Goal: Task Accomplishment & Management: Use online tool/utility

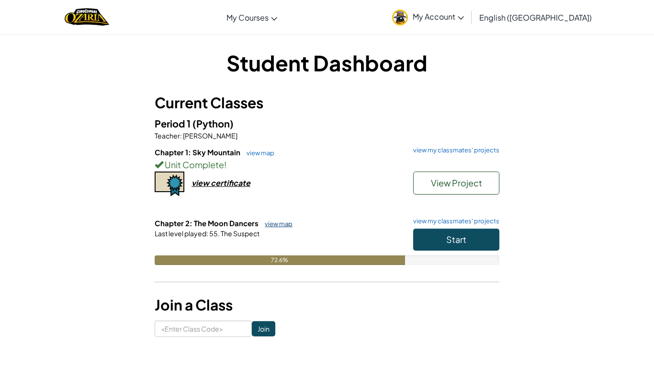
click at [283, 225] on link "view map" at bounding box center [276, 224] width 33 height 8
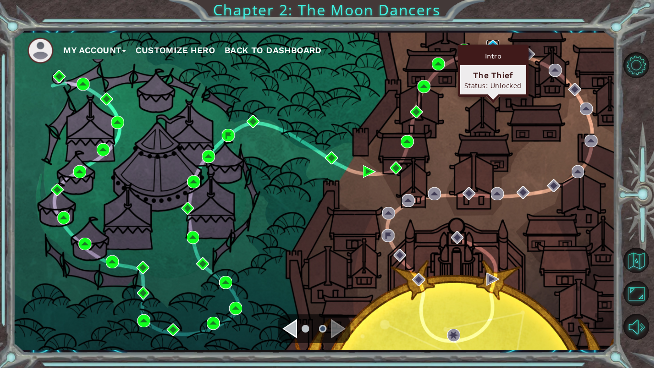
click at [494, 43] on img at bounding box center [493, 46] width 13 height 13
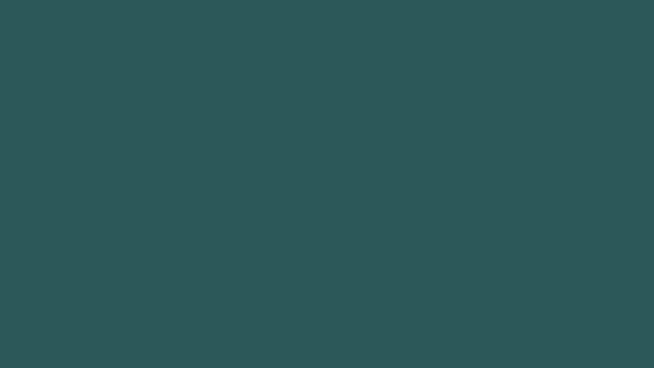
click at [494, 43] on body "Got it" at bounding box center [327, 184] width 654 height 368
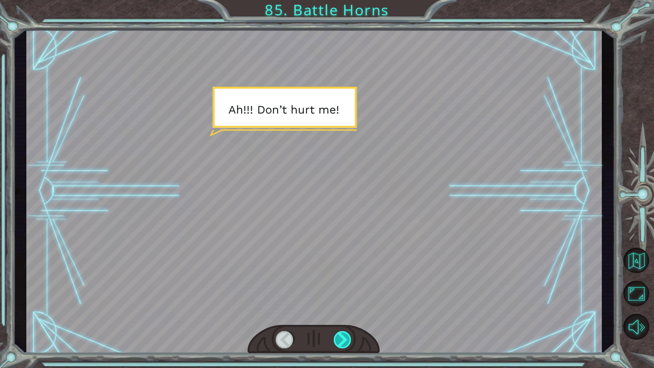
click at [341, 338] on div at bounding box center [343, 339] width 18 height 17
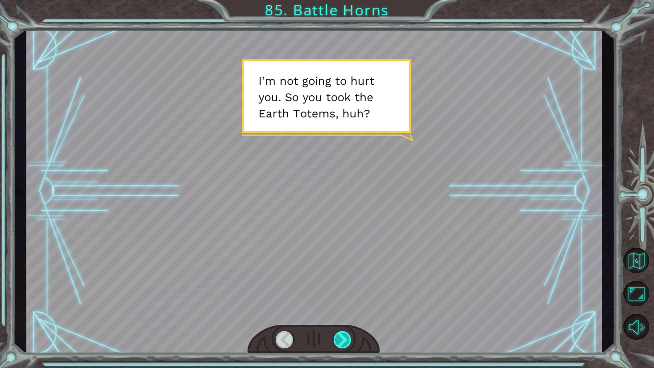
click at [341, 338] on div at bounding box center [343, 339] width 18 height 17
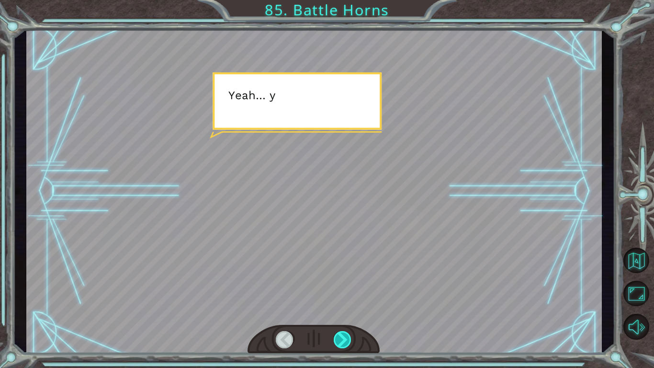
click at [341, 338] on div at bounding box center [343, 339] width 18 height 17
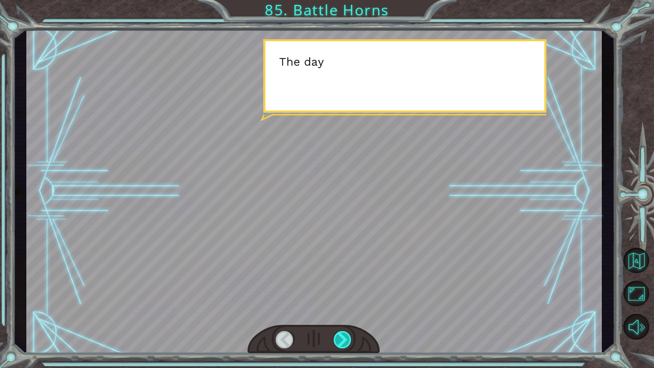
click at [341, 338] on div at bounding box center [343, 339] width 18 height 17
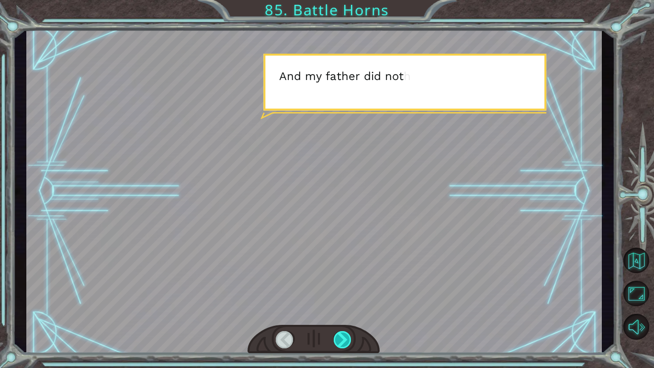
click at [341, 338] on div at bounding box center [343, 339] width 18 height 17
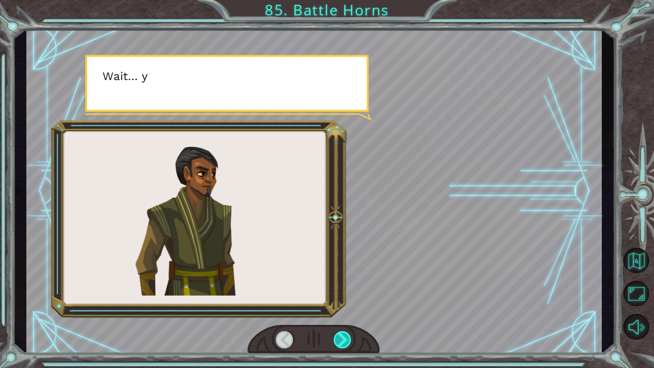
click at [341, 338] on div at bounding box center [343, 339] width 18 height 17
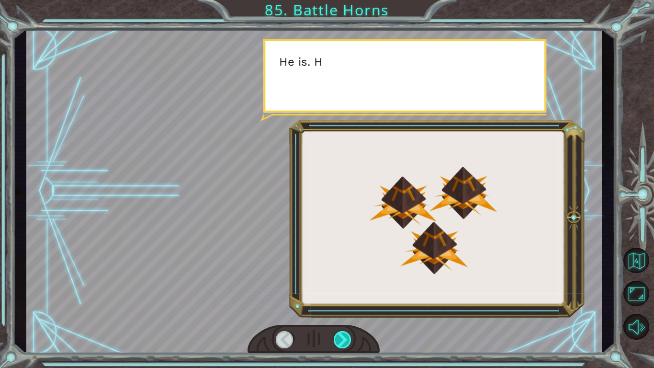
click at [341, 338] on div at bounding box center [343, 339] width 18 height 17
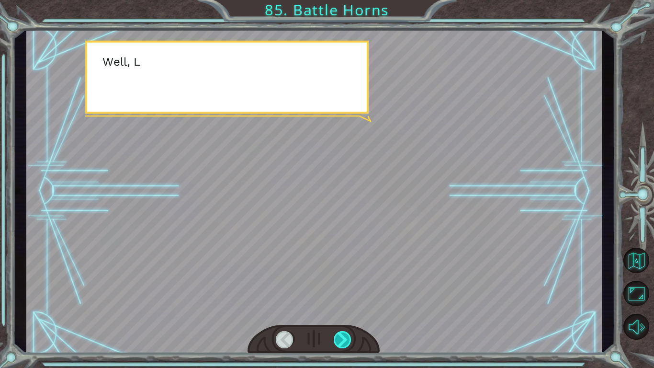
click at [341, 338] on div at bounding box center [343, 339] width 18 height 17
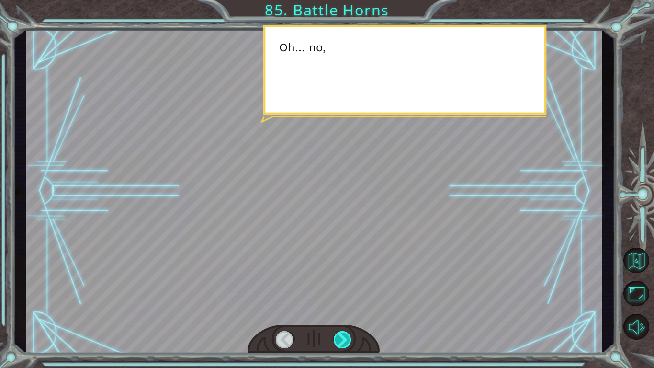
click at [341, 338] on div at bounding box center [343, 339] width 18 height 17
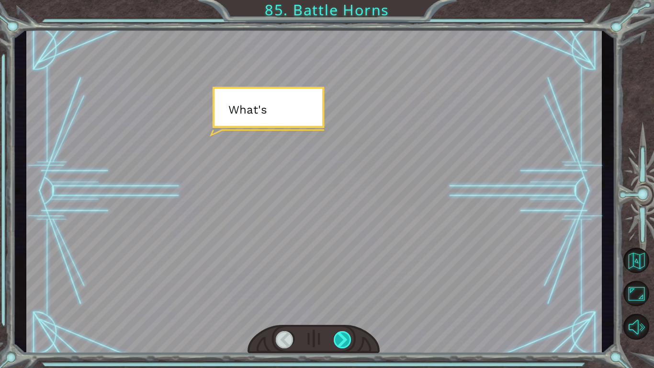
click at [341, 338] on div at bounding box center [343, 339] width 18 height 17
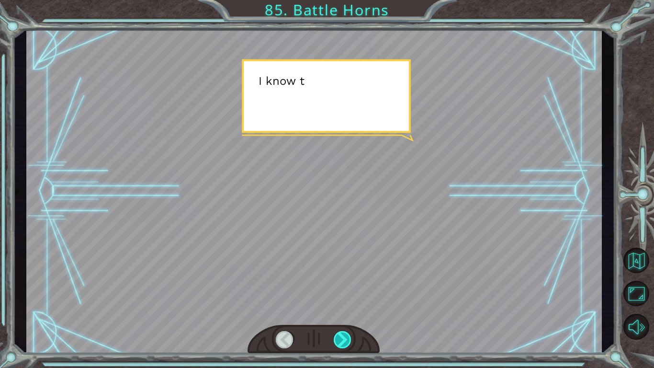
click at [341, 338] on div at bounding box center [343, 339] width 18 height 17
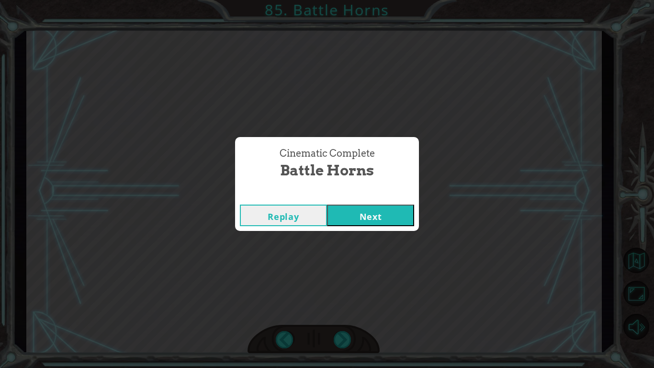
click at [379, 222] on button "Next" at bounding box center [370, 216] width 87 height 22
click at [374, 211] on button "Next" at bounding box center [370, 216] width 87 height 22
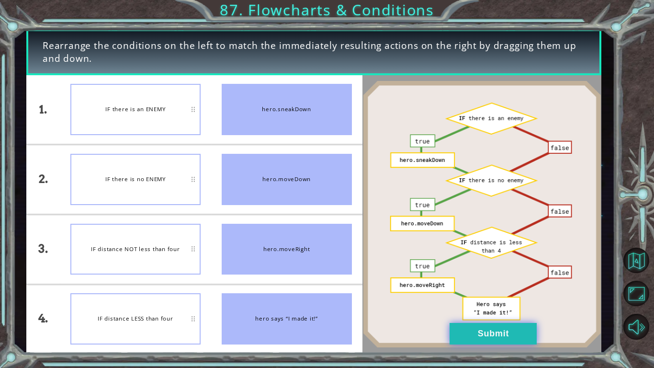
click at [507, 344] on button "Submit" at bounding box center [493, 334] width 87 height 22
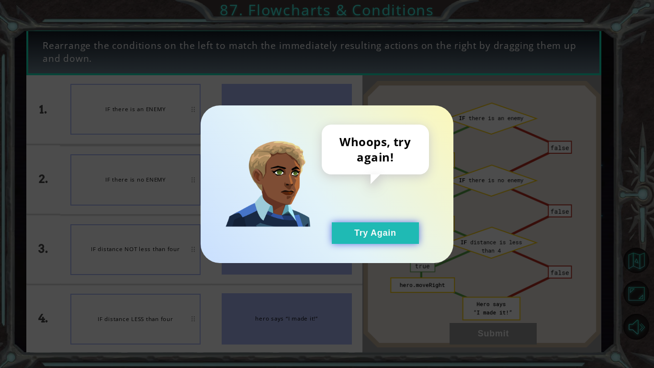
click at [412, 226] on button "Try Again" at bounding box center [375, 233] width 87 height 22
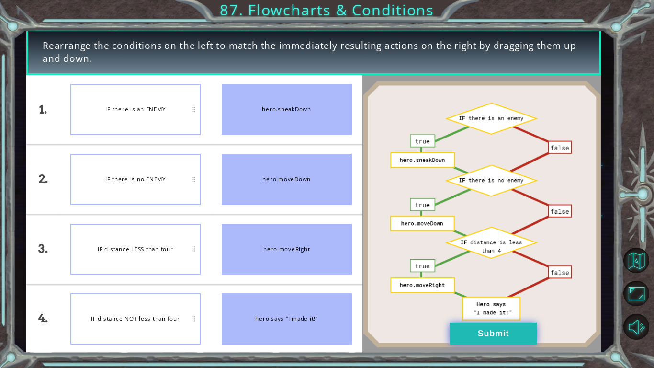
click at [534, 339] on button "Submit" at bounding box center [493, 334] width 87 height 22
click at [508, 342] on button "Submit" at bounding box center [493, 334] width 87 height 22
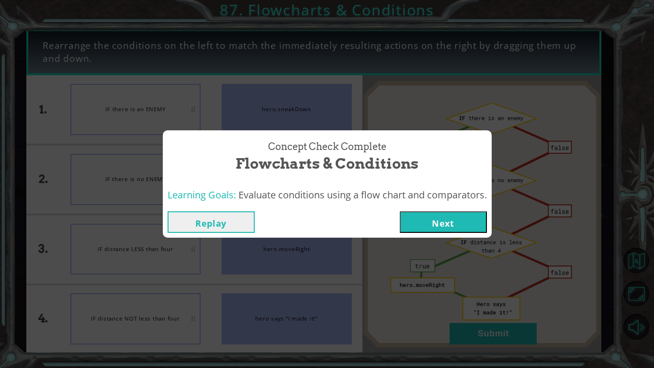
click at [468, 230] on button "Next" at bounding box center [443, 222] width 87 height 22
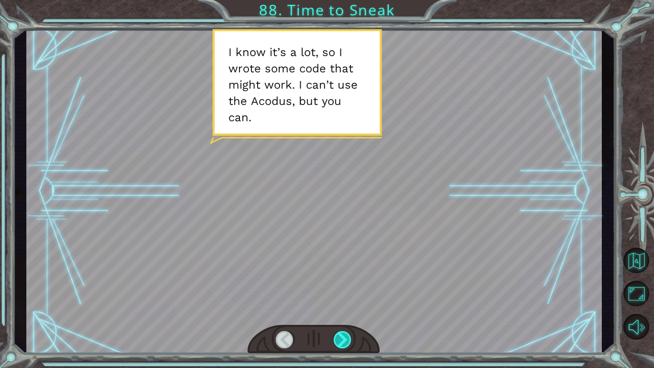
click at [348, 338] on div at bounding box center [343, 339] width 18 height 17
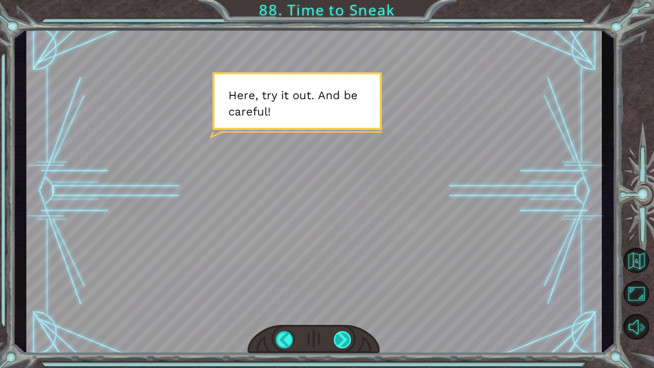
click at [336, 335] on div at bounding box center [343, 339] width 18 height 17
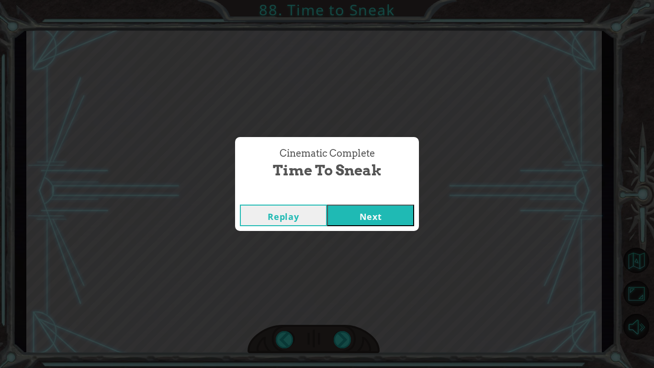
click at [385, 211] on button "Next" at bounding box center [370, 216] width 87 height 22
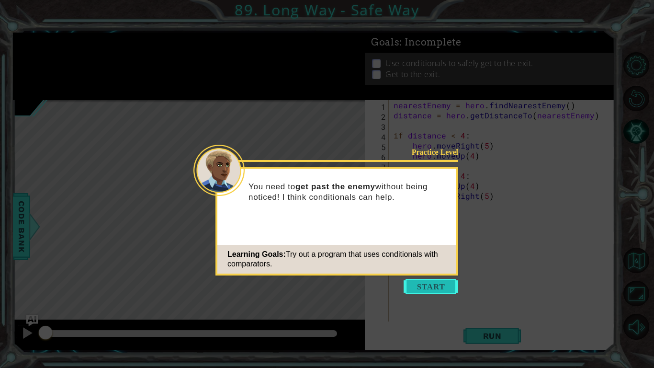
click at [446, 285] on button "Start" at bounding box center [431, 286] width 55 height 15
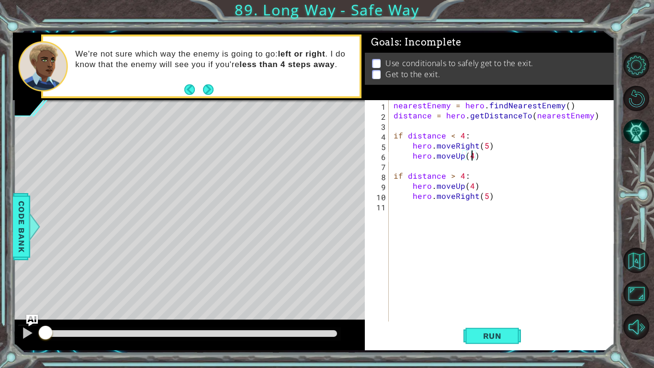
click at [470, 157] on div "nearestEnemy = hero . findNearestEnemy ( ) distance = hero . getDistanceTo ( ne…" at bounding box center [505, 220] width 226 height 241
type textarea "hero.moveUp(5)"
click at [510, 335] on span "Run" at bounding box center [493, 336] width 38 height 10
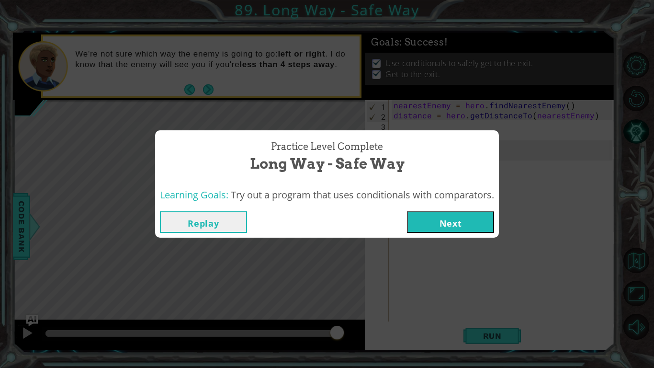
click at [461, 221] on button "Next" at bounding box center [450, 222] width 87 height 22
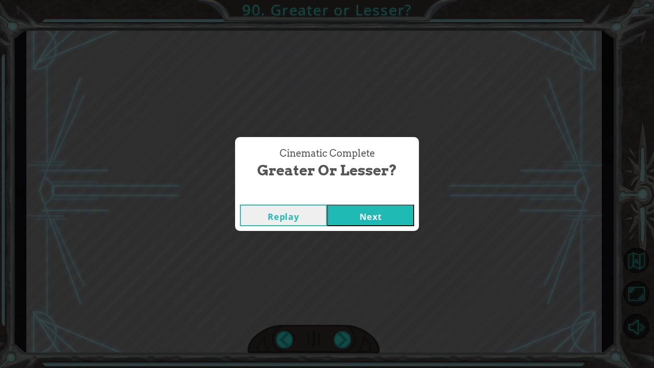
click at [364, 222] on button "Next" at bounding box center [370, 216] width 87 height 22
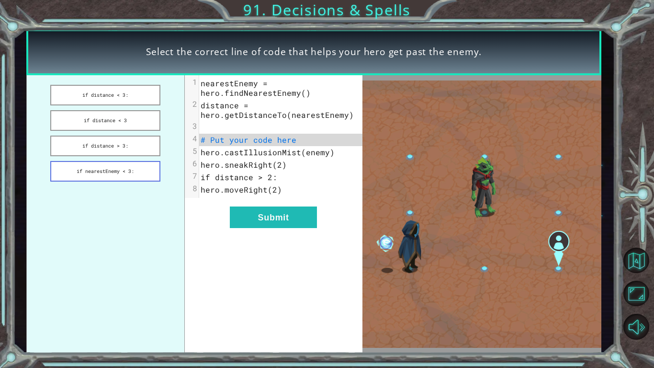
click at [121, 161] on button "if nearestEnemy < 3:" at bounding box center [105, 171] width 110 height 21
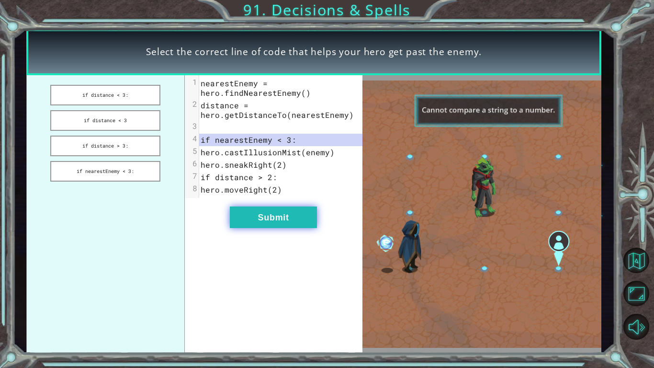
click at [250, 213] on button "Submit" at bounding box center [273, 217] width 87 height 22
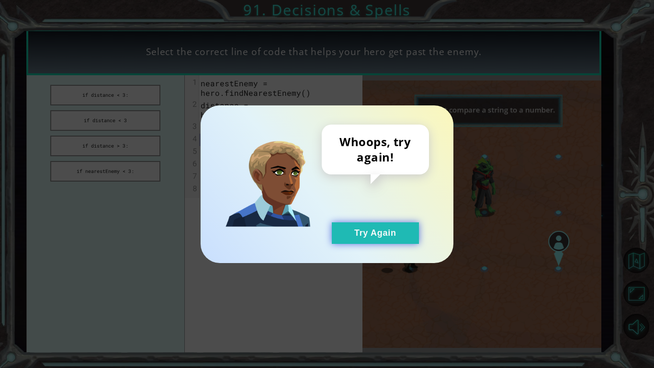
click at [338, 238] on button "Try Again" at bounding box center [375, 233] width 87 height 22
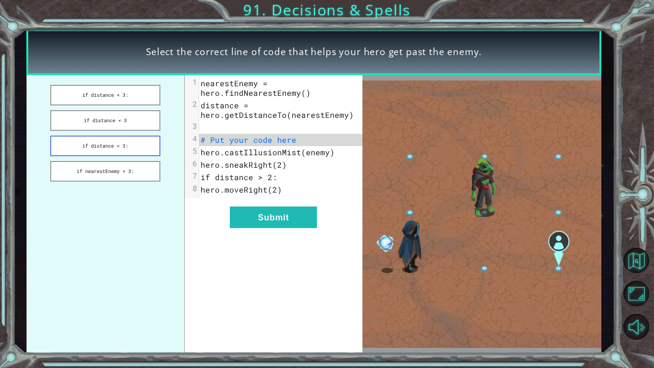
click at [86, 146] on button "if distance > 3:" at bounding box center [105, 146] width 110 height 21
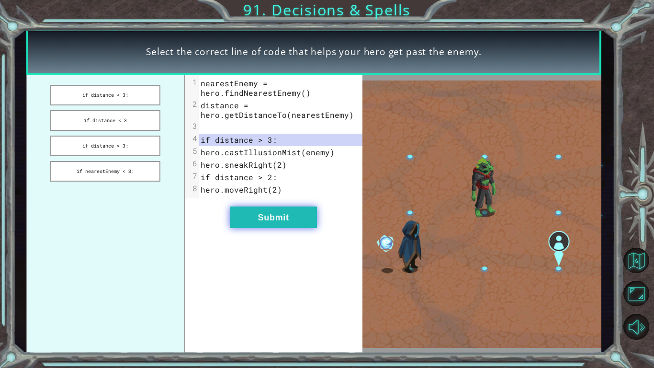
click at [278, 218] on button "Submit" at bounding box center [273, 217] width 87 height 22
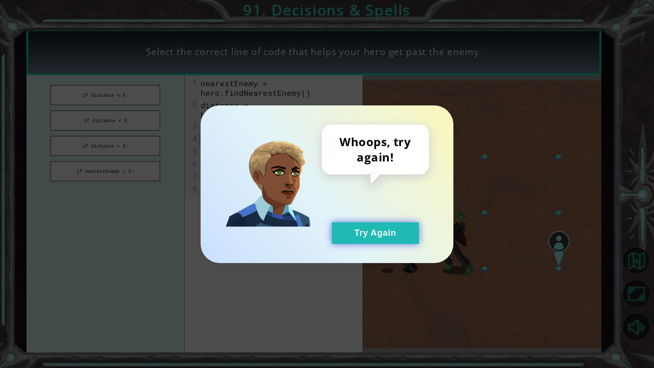
click at [368, 235] on button "Try Again" at bounding box center [375, 233] width 87 height 22
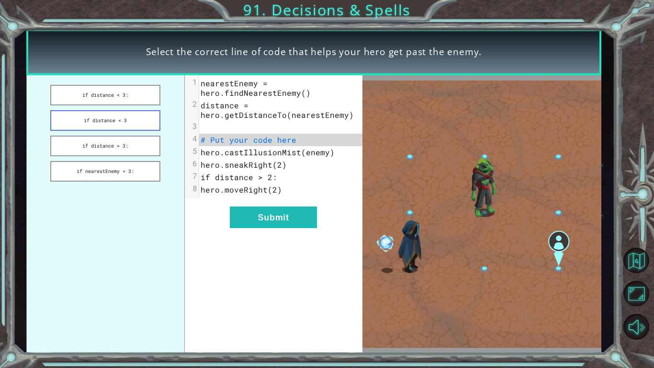
click at [125, 110] on button "if distance < 3" at bounding box center [105, 120] width 110 height 21
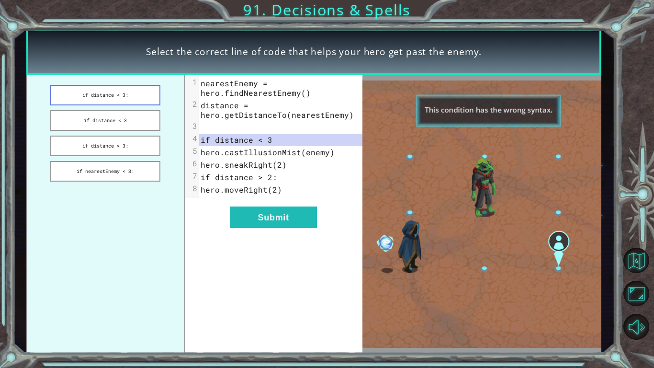
click at [96, 93] on button "if distance < 3:" at bounding box center [105, 95] width 110 height 21
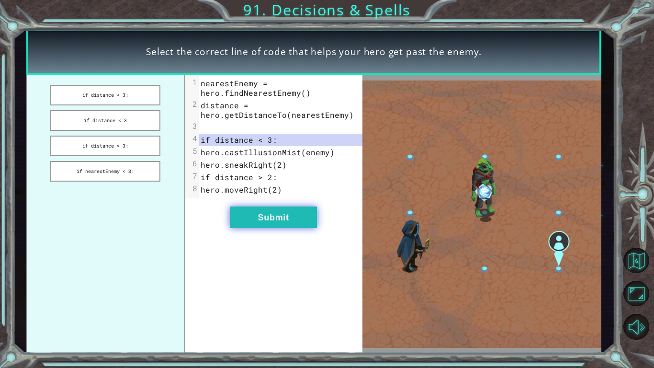
click at [289, 215] on button "Submit" at bounding box center [273, 217] width 87 height 22
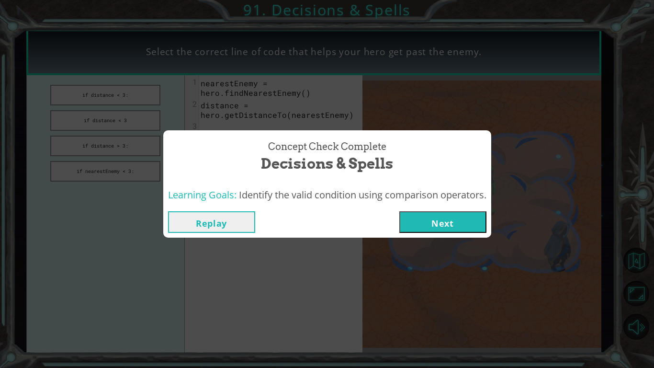
click at [421, 218] on button "Next" at bounding box center [442, 222] width 87 height 22
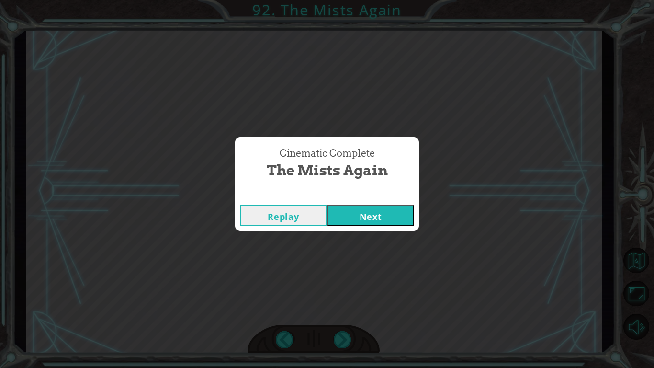
click at [361, 218] on button "Next" at bounding box center [370, 216] width 87 height 22
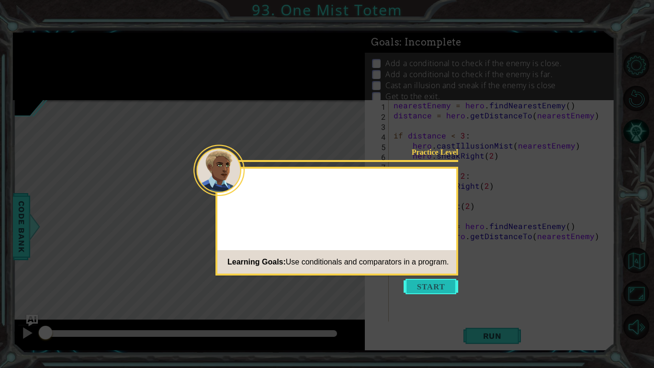
click at [433, 281] on button "Start" at bounding box center [431, 286] width 55 height 15
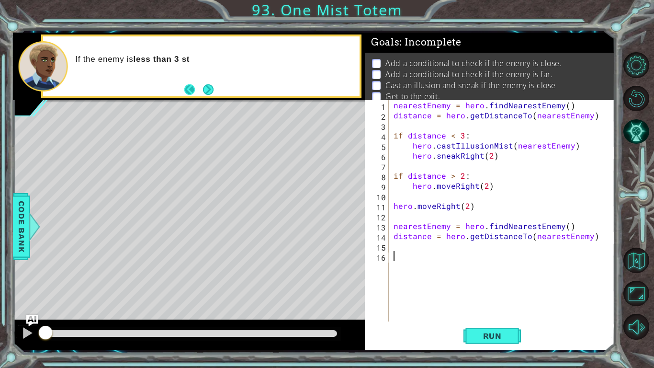
click at [197, 94] on button "Back" at bounding box center [193, 89] width 19 height 11
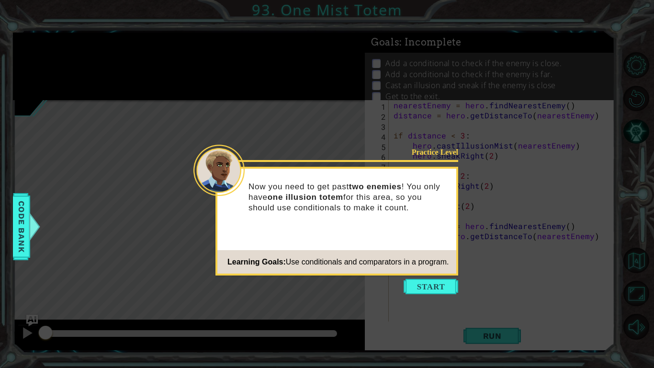
click at [410, 295] on icon at bounding box center [327, 184] width 654 height 368
click at [421, 284] on button "Start" at bounding box center [431, 286] width 55 height 15
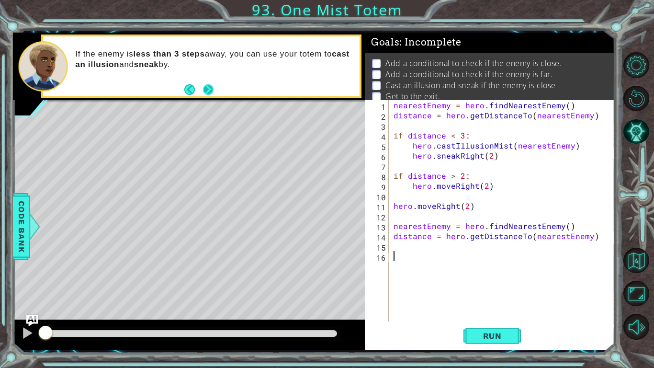
click at [213, 90] on button "Next" at bounding box center [208, 89] width 11 height 11
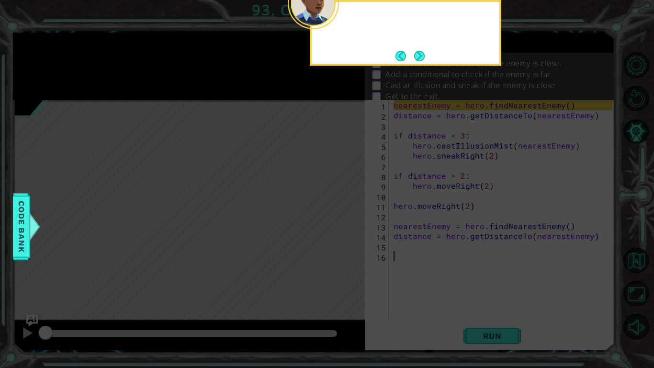
click at [213, 101] on icon at bounding box center [327, 59] width 654 height 617
click at [408, 57] on button "Back" at bounding box center [405, 56] width 19 height 11
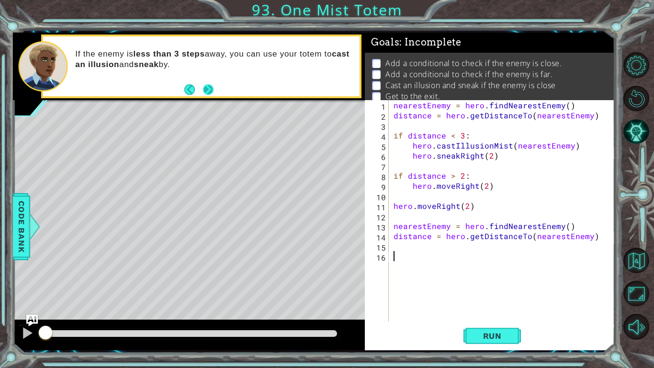
click at [214, 87] on button "Next" at bounding box center [208, 89] width 11 height 11
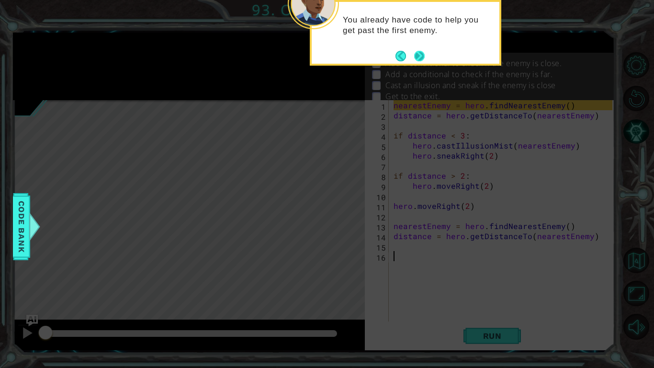
click at [415, 62] on button "Next" at bounding box center [419, 55] width 11 height 11
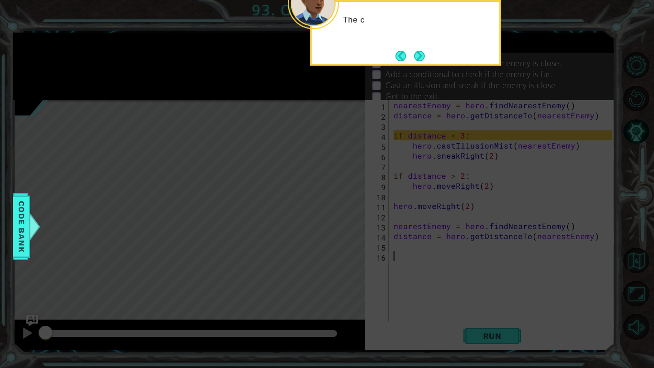
click at [432, 64] on div "The c" at bounding box center [406, 33] width 192 height 66
click at [423, 61] on button "Next" at bounding box center [419, 55] width 11 height 11
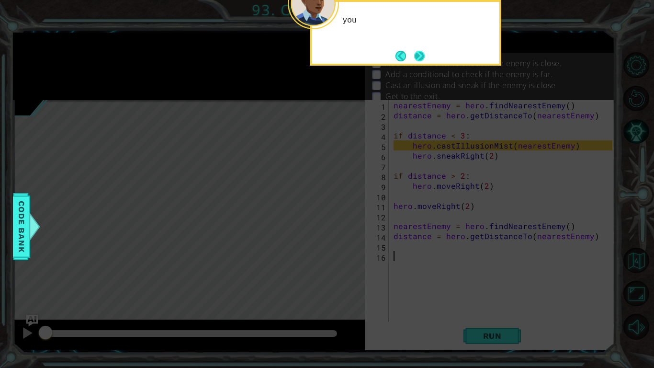
click at [417, 53] on button "Next" at bounding box center [419, 55] width 11 height 11
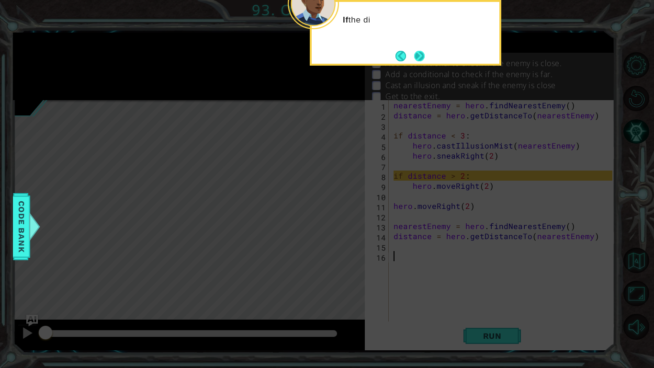
click at [424, 61] on button "Next" at bounding box center [419, 55] width 11 height 11
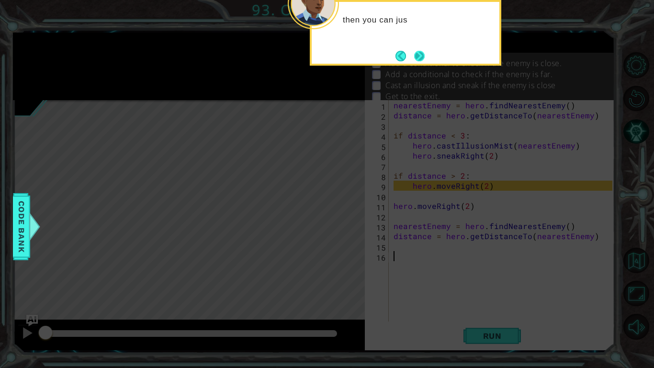
click at [424, 61] on button "Next" at bounding box center [419, 56] width 14 height 14
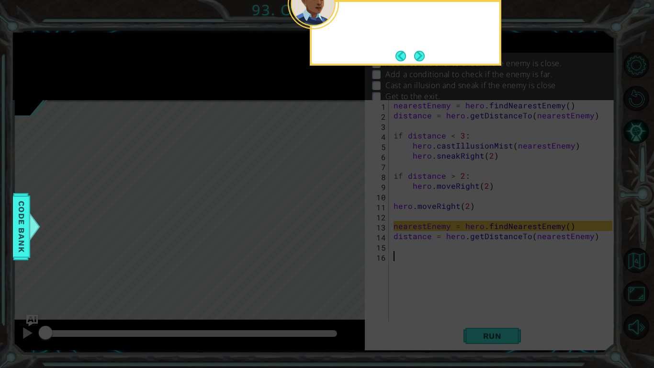
click at [421, 64] on div at bounding box center [406, 33] width 192 height 66
click at [426, 67] on icon at bounding box center [327, 59] width 654 height 617
click at [422, 61] on button "Next" at bounding box center [419, 55] width 11 height 11
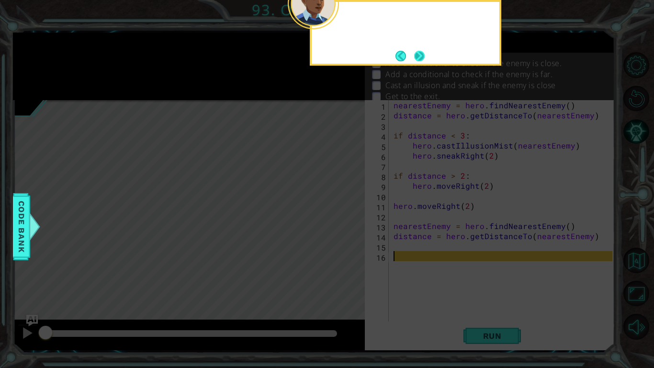
click at [422, 57] on button "Next" at bounding box center [419, 55] width 11 height 11
click at [425, 64] on p "Add a conditional to check if the enemy is close." at bounding box center [474, 63] width 176 height 11
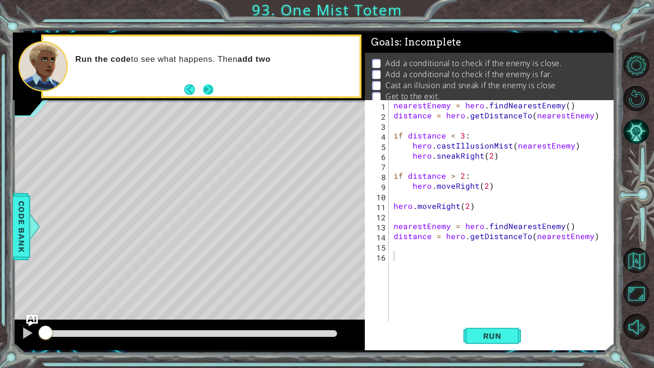
click at [209, 95] on button "Next" at bounding box center [208, 89] width 11 height 11
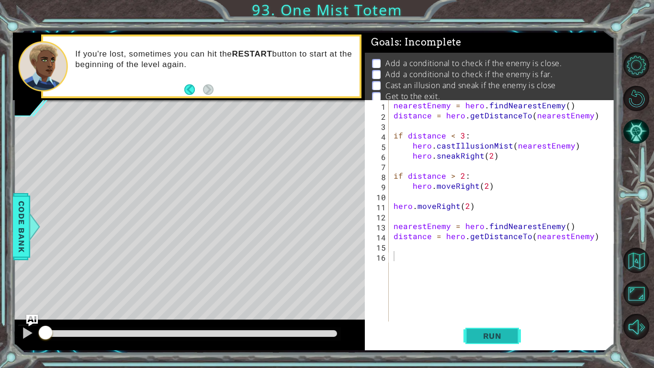
click at [495, 336] on span "Run" at bounding box center [493, 336] width 38 height 10
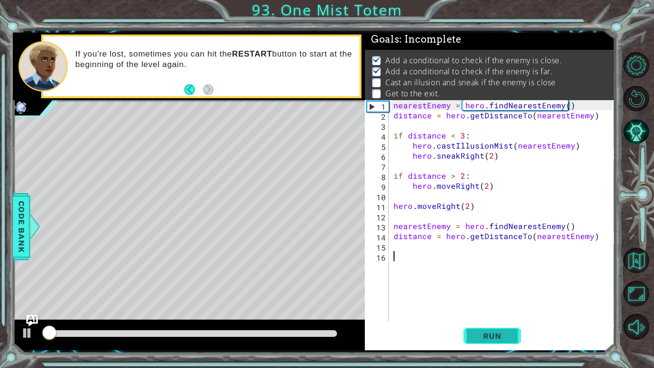
scroll to position [3, 0]
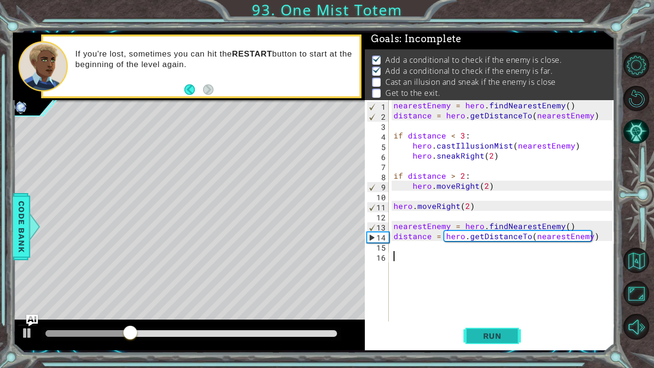
click at [495, 336] on span "Run" at bounding box center [493, 336] width 38 height 10
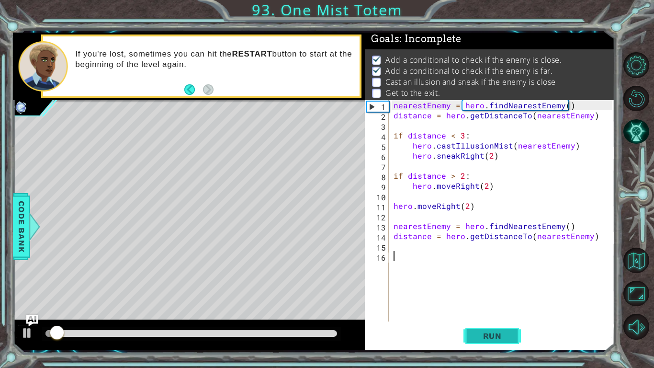
click at [495, 336] on span "Run" at bounding box center [493, 336] width 38 height 10
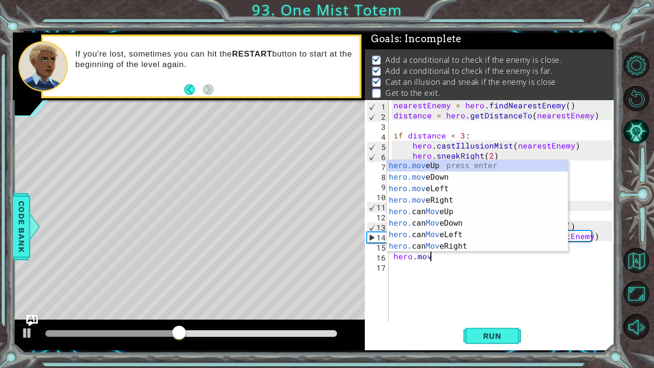
scroll to position [0, 2]
click at [441, 200] on div "hero.move Up press enter hero.move Down press enter hero.move Left press enter …" at bounding box center [477, 217] width 181 height 115
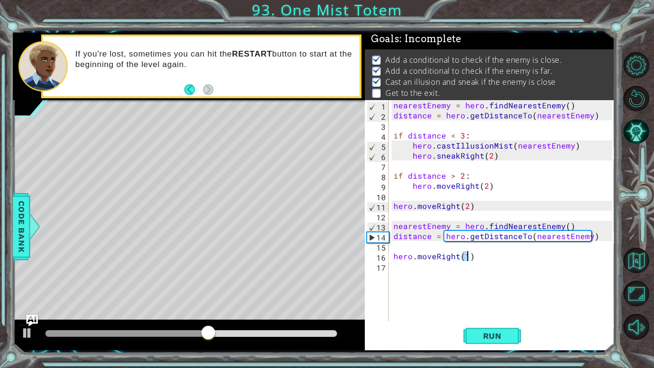
type textarea "hero.moveRight(2)"
click at [504, 333] on span "Run" at bounding box center [493, 336] width 38 height 10
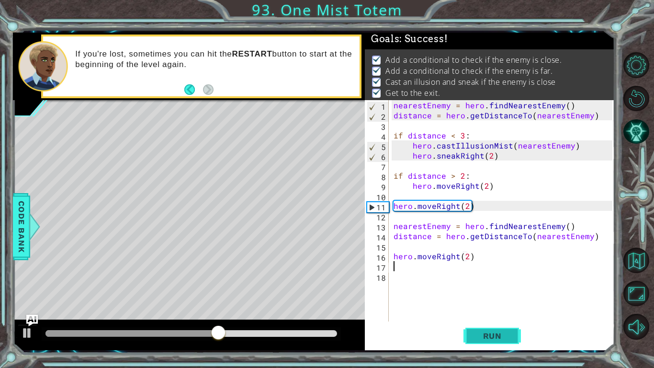
click at [487, 343] on button "Run" at bounding box center [492, 335] width 57 height 25
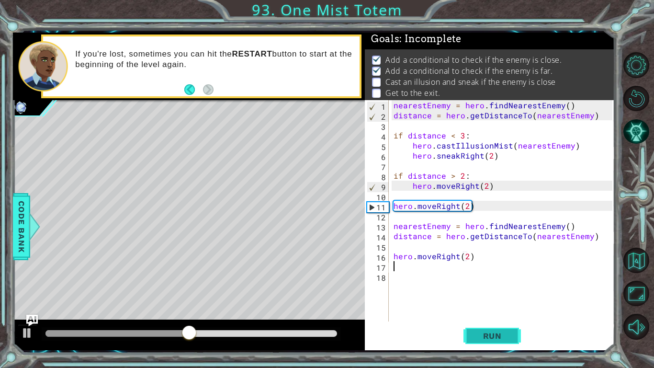
click at [496, 343] on button "Run" at bounding box center [492, 335] width 57 height 25
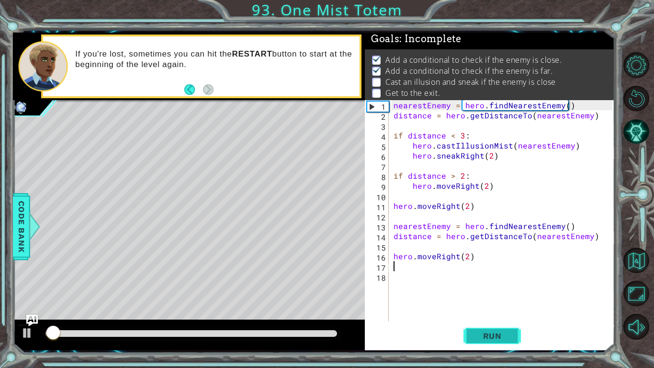
click at [495, 342] on button "Run" at bounding box center [492, 335] width 57 height 25
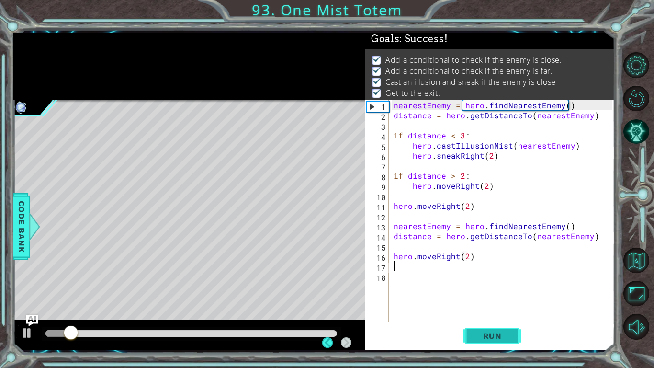
click at [512, 339] on button "Run" at bounding box center [492, 335] width 57 height 25
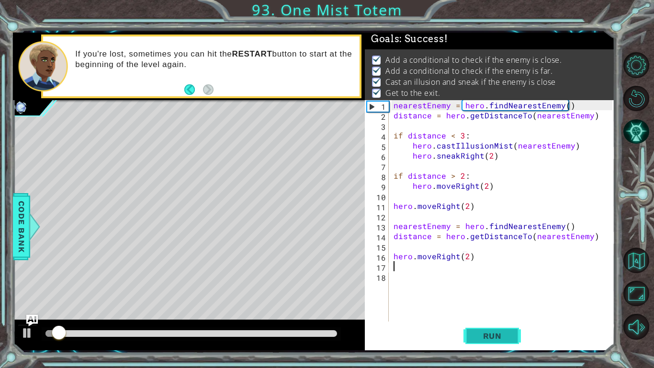
click at [510, 346] on button "Run" at bounding box center [492, 335] width 57 height 25
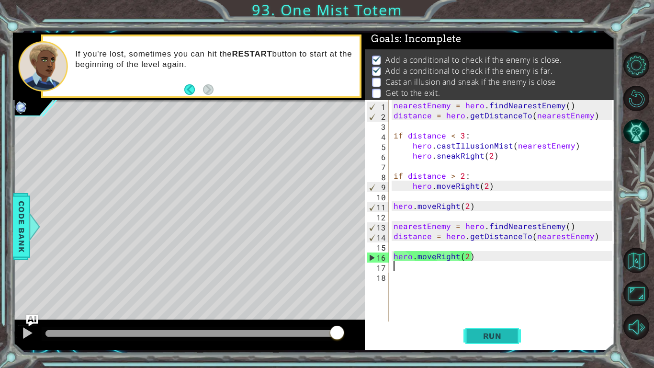
click at [513, 333] on button "Run" at bounding box center [492, 335] width 57 height 25
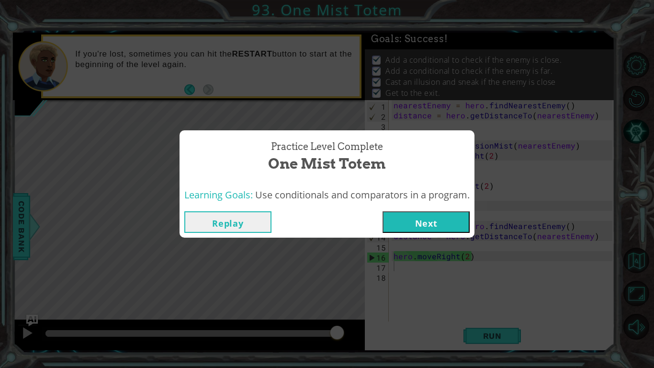
click at [429, 228] on button "Next" at bounding box center [426, 222] width 87 height 22
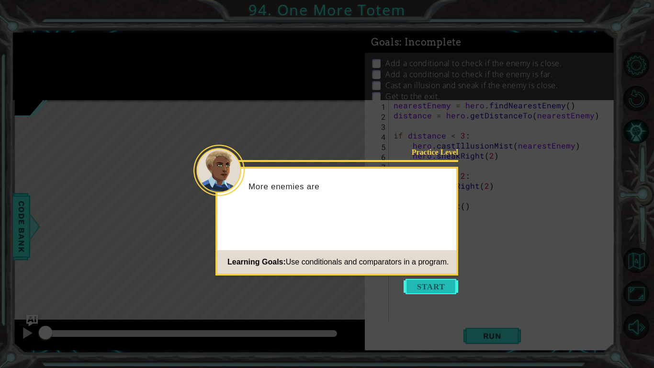
click at [431, 285] on button "Start" at bounding box center [431, 286] width 55 height 15
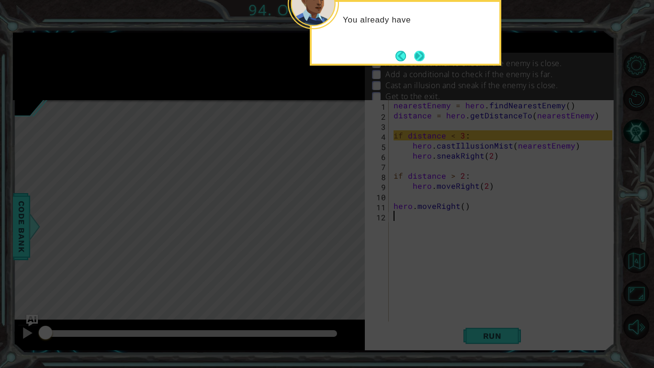
click at [418, 55] on button "Next" at bounding box center [419, 56] width 16 height 16
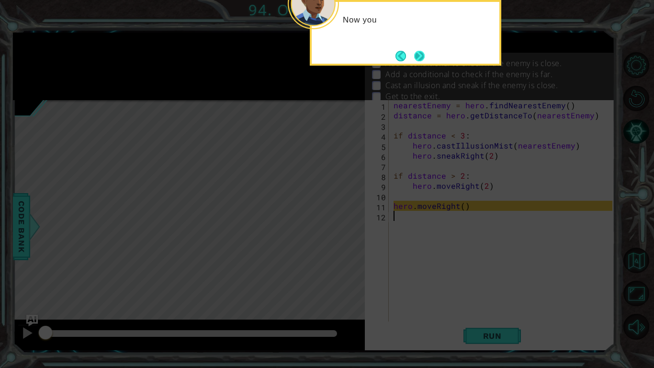
click at [417, 56] on button "Next" at bounding box center [419, 55] width 11 height 11
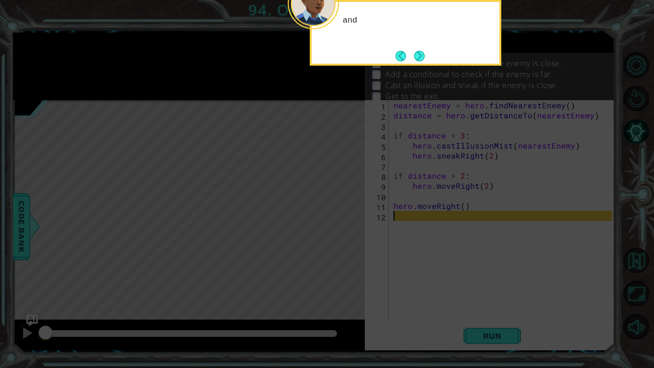
click at [417, 56] on button "Next" at bounding box center [419, 55] width 13 height 13
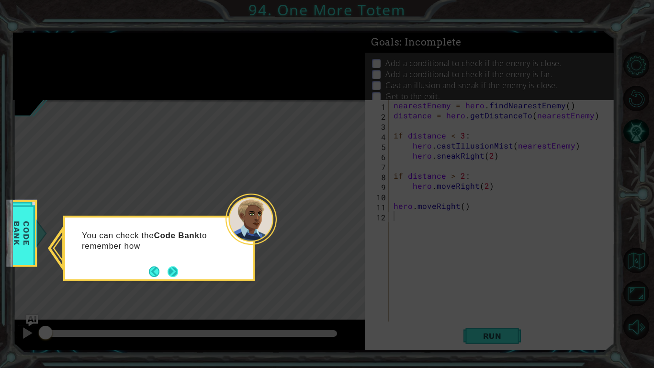
click at [175, 266] on button "Next" at bounding box center [173, 271] width 12 height 12
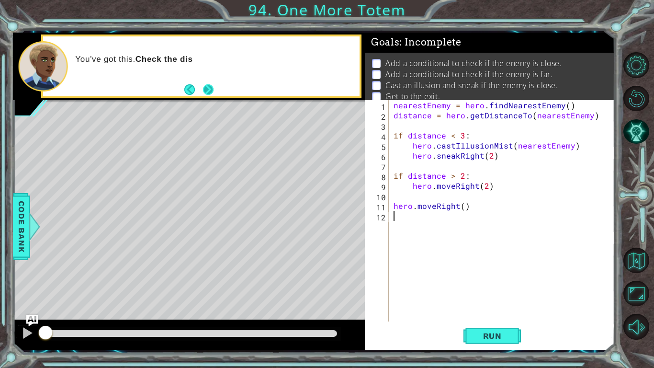
click at [216, 84] on button "Next" at bounding box center [208, 89] width 15 height 15
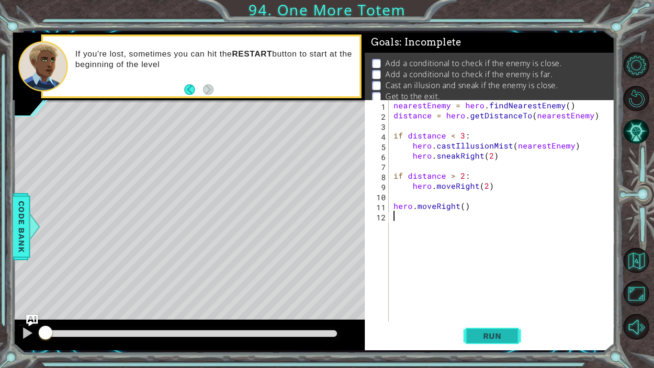
click at [499, 340] on span "Run" at bounding box center [493, 336] width 38 height 10
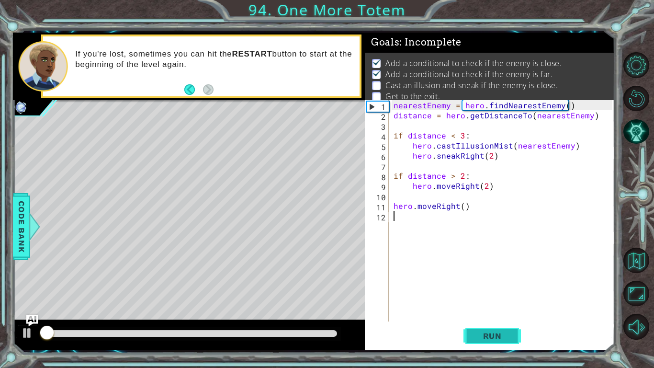
scroll to position [3, 0]
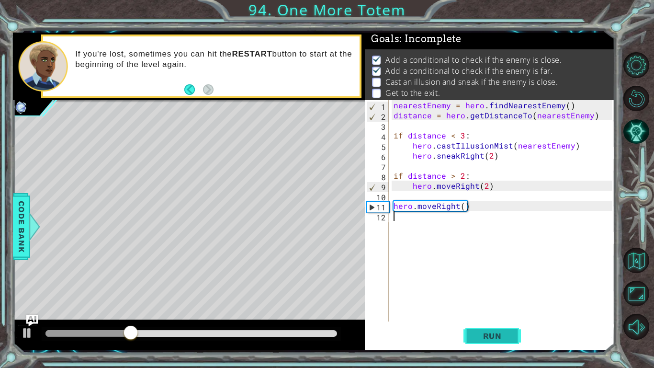
click at [498, 339] on span "Run" at bounding box center [493, 336] width 38 height 10
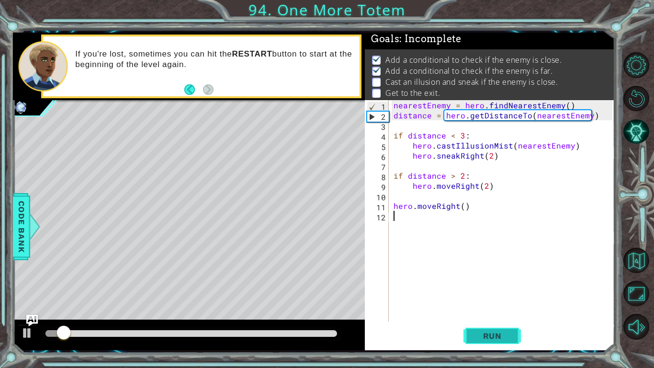
click at [507, 343] on button "Run" at bounding box center [492, 335] width 57 height 25
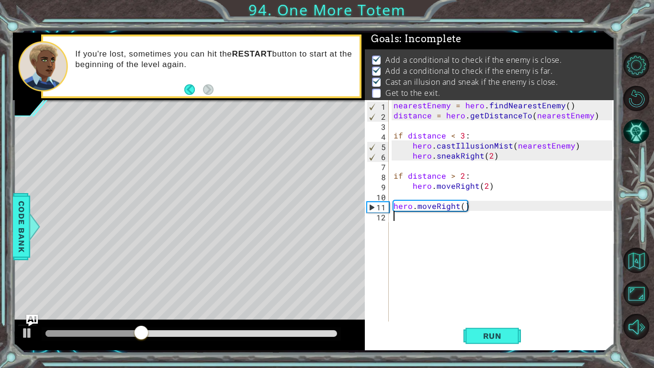
click at [464, 208] on div "nearestEnemy = hero . findNearestEnemy ( ) distance = hero . getDistanceTo ( ne…" at bounding box center [505, 220] width 226 height 241
type textarea "hero.moveRight(4)"
click at [467, 217] on div "nearestEnemy = hero . findNearestEnemy ( ) distance = hero . getDistanceTo ( ne…" at bounding box center [505, 220] width 226 height 241
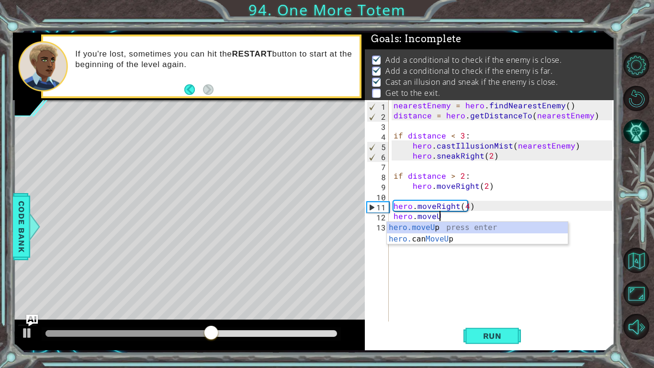
scroll to position [0, 2]
click at [477, 230] on div "hero.moveUp press enter hero. can MoveUp press enter" at bounding box center [477, 245] width 181 height 46
type textarea "hero.moveUp(1)"
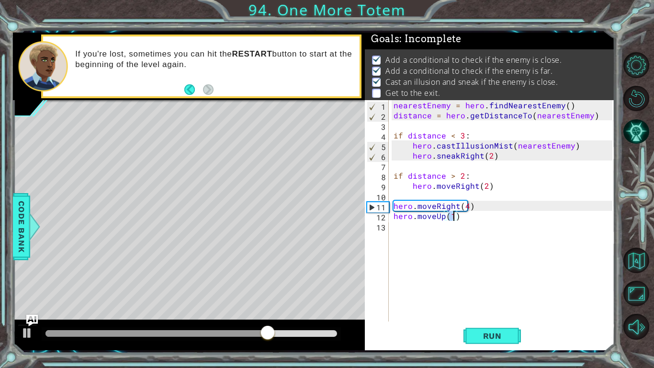
click at [448, 231] on div "nearestEnemy = hero . findNearestEnemy ( ) distance = hero . getDistanceTo ( ne…" at bounding box center [505, 220] width 226 height 241
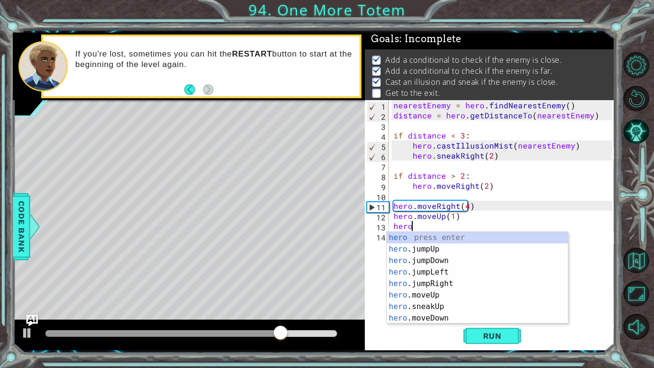
scroll to position [0, 1]
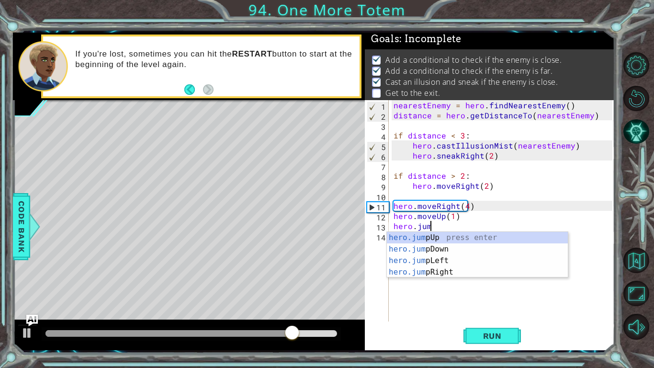
type textarea "hero.jump"
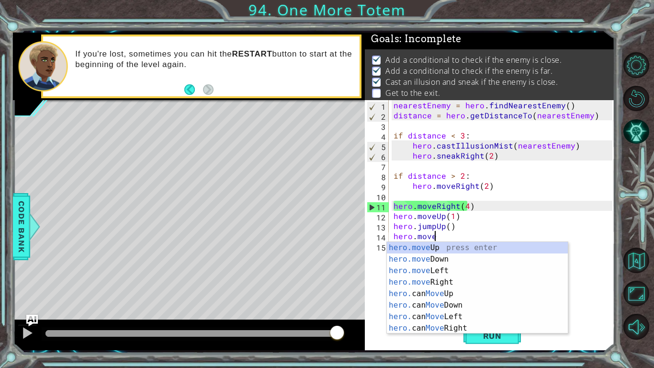
click at [558, 346] on div "Run" at bounding box center [492, 335] width 250 height 25
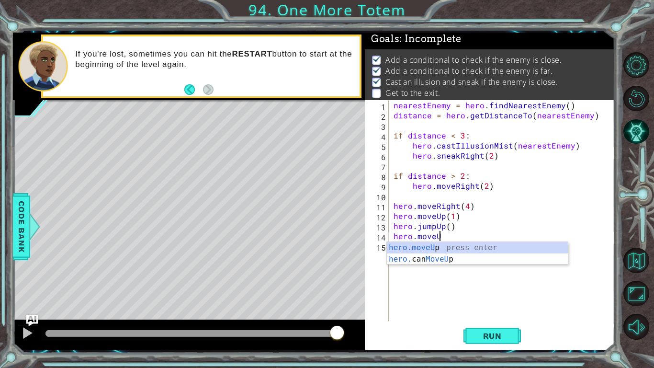
scroll to position [0, 2]
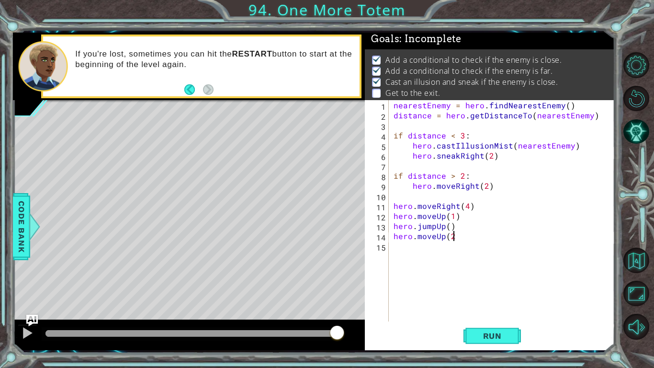
type textarea "hero.moveUp(2)"
click at [511, 347] on button "Run" at bounding box center [492, 335] width 57 height 25
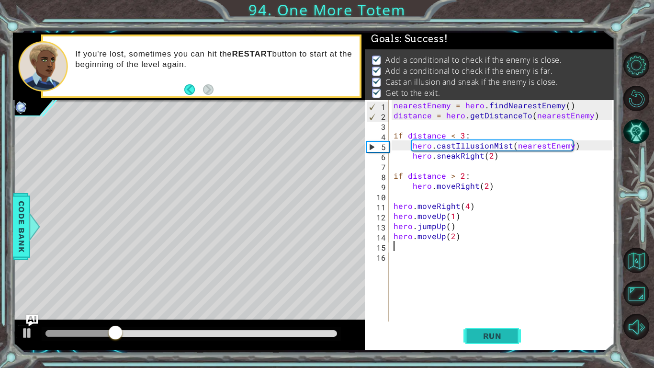
click at [500, 342] on button "Run" at bounding box center [492, 335] width 57 height 25
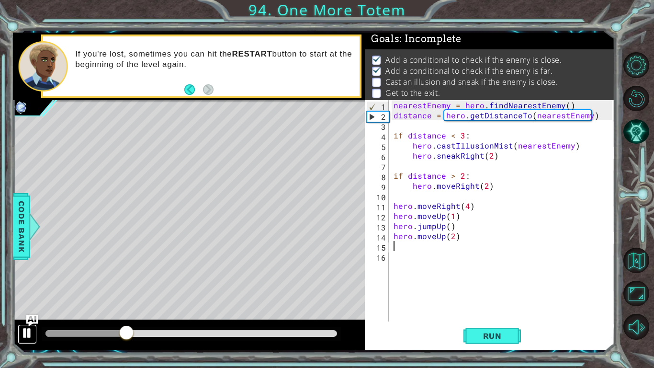
click at [26, 335] on div at bounding box center [27, 333] width 12 height 12
click at [494, 340] on span "Run" at bounding box center [493, 336] width 38 height 10
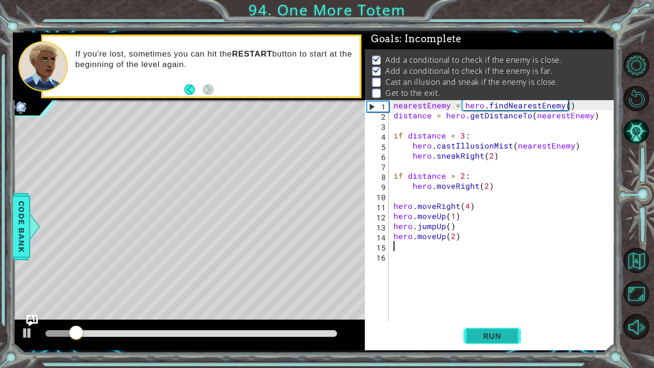
click at [494, 340] on span "Run" at bounding box center [493, 336] width 38 height 10
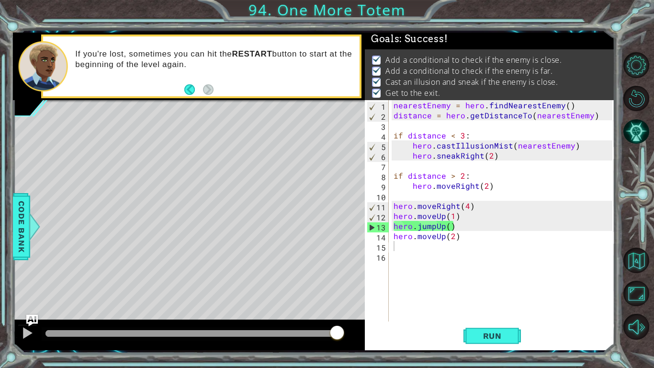
drag, startPoint x: 167, startPoint y: 330, endPoint x: 479, endPoint y: 319, distance: 312.5
click at [479, 319] on body "1 ההההההההההההההההההההההההההההההההההההההההההההההההההההההההההההההההההההההההההההה…" at bounding box center [327, 184] width 654 height 368
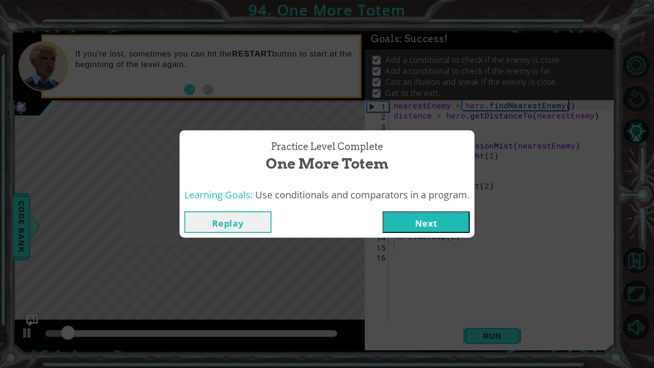
click at [433, 216] on button "Next" at bounding box center [426, 222] width 87 height 22
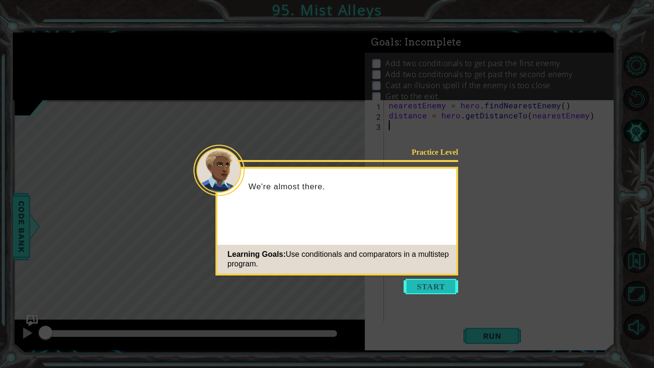
click at [420, 286] on button "Start" at bounding box center [431, 286] width 55 height 15
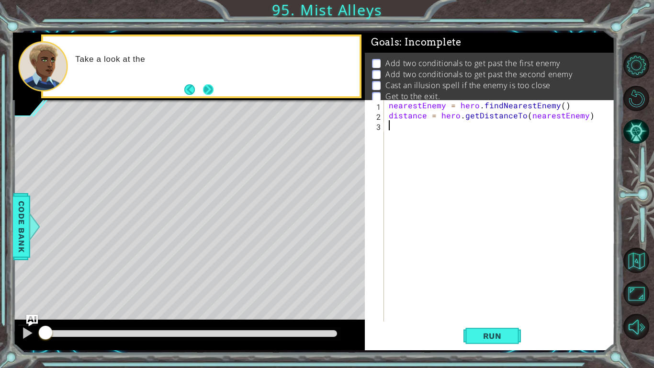
click at [213, 87] on button "Next" at bounding box center [208, 89] width 13 height 13
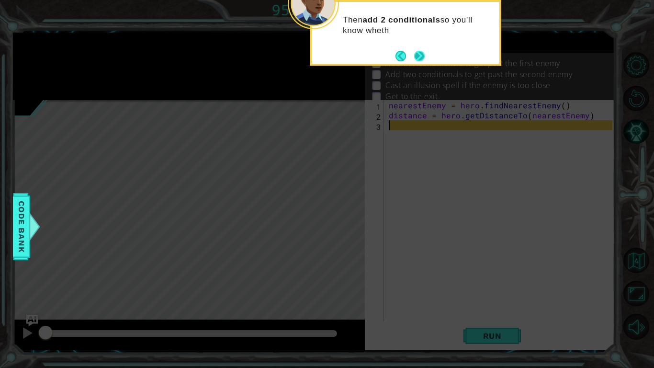
click at [417, 56] on button "Next" at bounding box center [419, 55] width 17 height 17
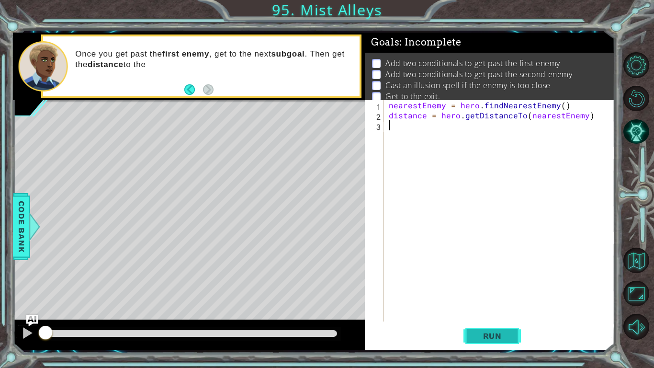
click at [502, 338] on span "Run" at bounding box center [493, 336] width 38 height 10
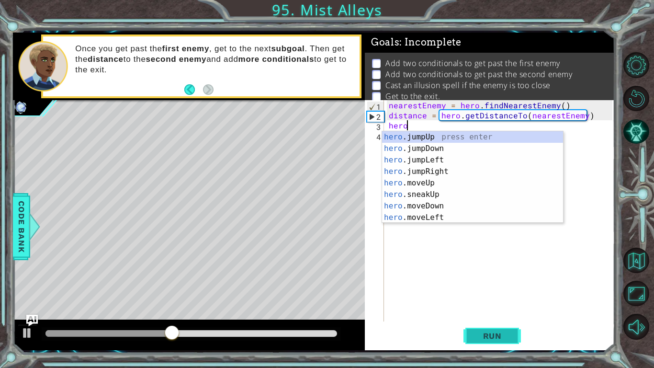
scroll to position [0, 0]
type textarea "h"
type textarea "distance = hero.getDistanceTo(nearestEnem"
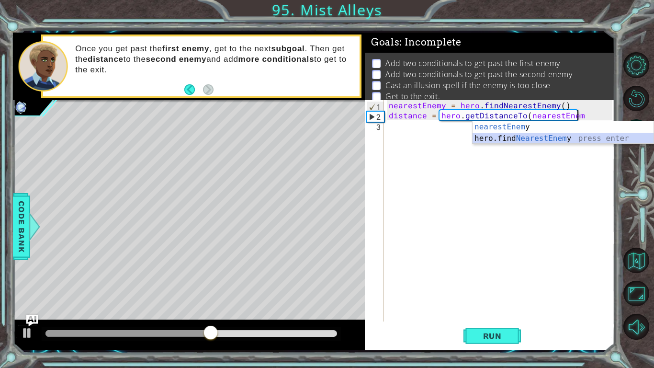
click at [600, 139] on div "nearestEnem y press enter hero.find NearestEnem y press enter" at bounding box center [563, 144] width 181 height 46
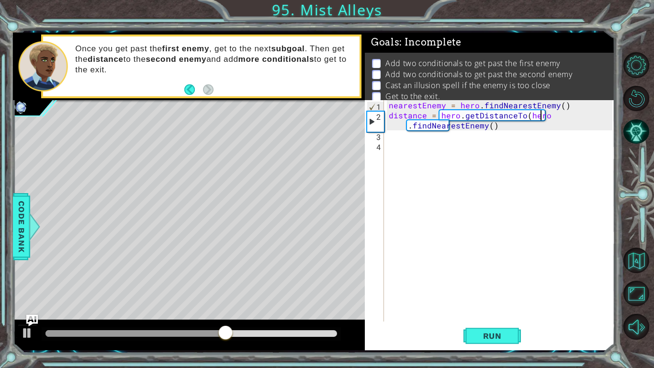
click at [562, 118] on div "nearestEnemy = hero . findNearestEnemy ( ) distance = hero . getDistanceTo ( he…" at bounding box center [502, 220] width 230 height 241
click at [560, 114] on div "nearestEnemy = hero . findNearestEnemy ( ) distance = hero . getDistanceTo ( he…" at bounding box center [502, 220] width 230 height 241
click at [408, 128] on div "nearestEnemy = hero . findNearestEnemy ( ) distance = hero . getDistanceTo ( he…" at bounding box center [502, 220] width 230 height 241
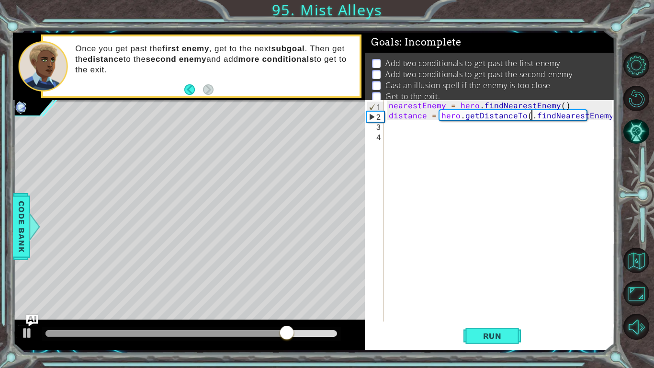
click at [532, 119] on div "nearestEnemy = hero . findNearestEnemy ( ) distance = hero . getDistanceTo ( . …" at bounding box center [502, 220] width 230 height 241
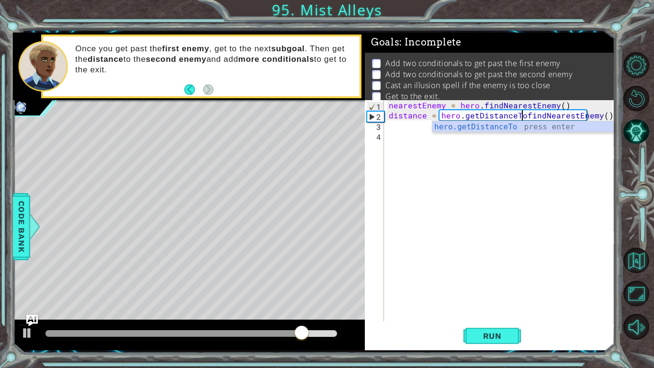
click at [605, 115] on div "nearestEnemy = hero . findNearestEnemy ( ) distance = hero . getDistanceTofindN…" at bounding box center [502, 220] width 230 height 241
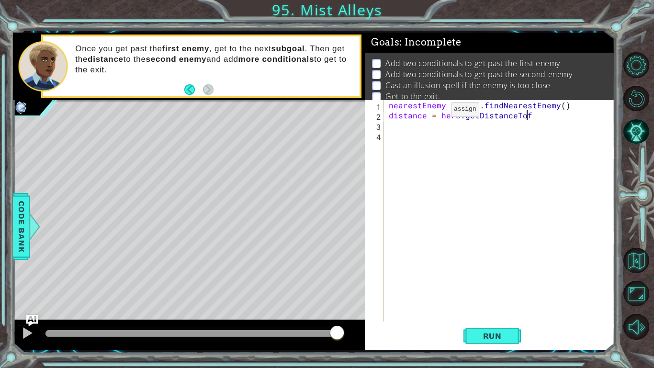
scroll to position [0, 8]
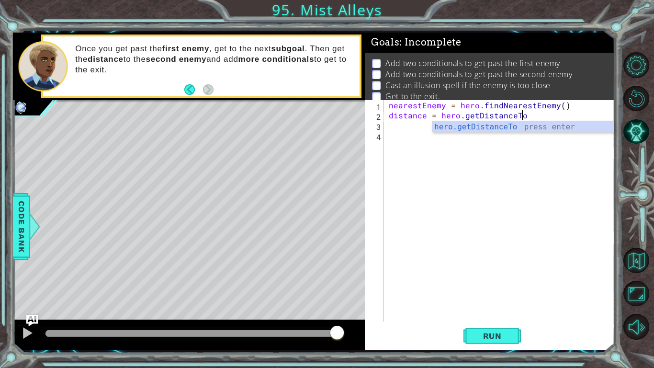
click at [462, 116] on div "nearestEnemy = hero . findNearestEnemy ( ) distance = hero . getDistanceTo" at bounding box center [502, 220] width 230 height 241
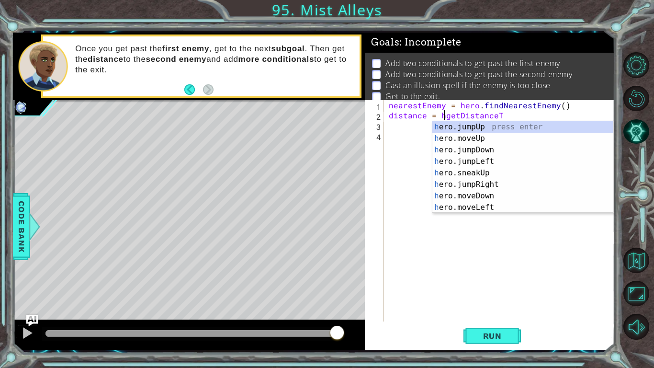
scroll to position [0, 6]
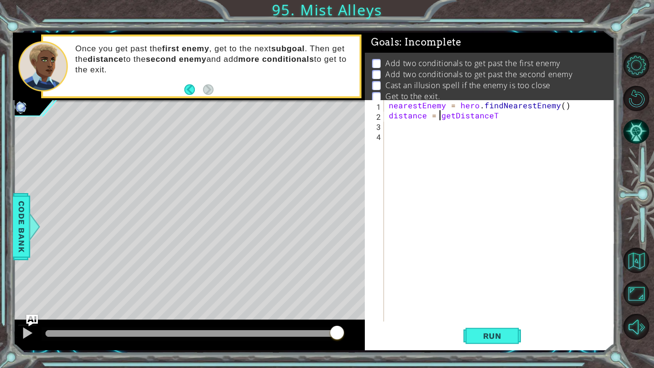
click at [512, 117] on div "nearestEnemy = hero . findNearestEnemy ( ) distance = getDistanceT" at bounding box center [502, 220] width 230 height 241
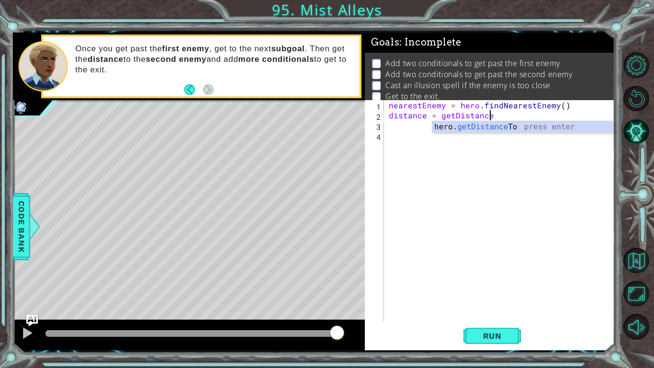
scroll to position [0, 6]
type textarea "distance = getDistanceTo"
click at [437, 137] on div "nearestEnemy = hero . findNearestEnemy ( ) distance = getDistanceTo" at bounding box center [502, 220] width 230 height 241
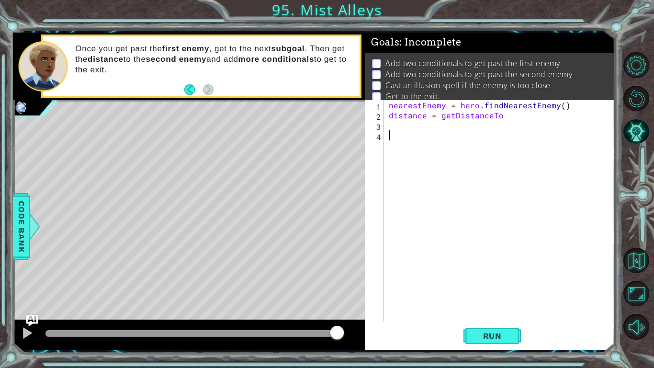
scroll to position [0, 0]
click at [440, 129] on div "nearestEnemy = hero . findNearestEnemy ( ) distance = getDistanceTo" at bounding box center [502, 220] width 230 height 241
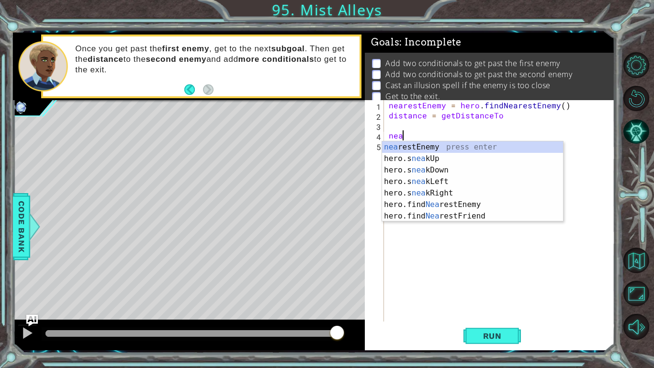
scroll to position [0, 0]
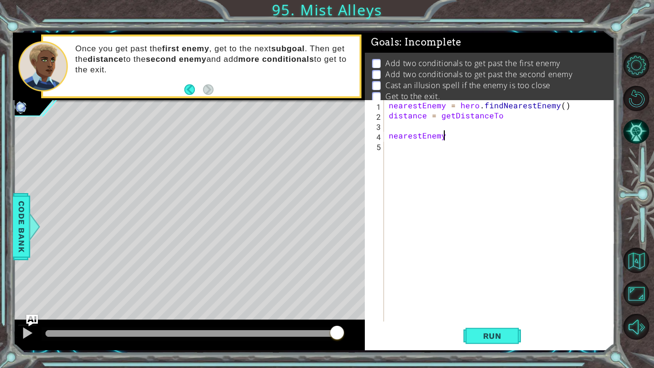
click at [387, 138] on div "nearestEnemy = hero . findNearestEnemy ( ) distance = getDistanceTo nearestEnemy" at bounding box center [502, 220] width 230 height 241
type textarea "nearestEnemy"
click at [419, 129] on div "nearestEnemy = hero . findNearestEnemy ( ) distance = getDistanceTo nearestEnemy" at bounding box center [502, 220] width 230 height 241
type textarea "distance = getDistanceTo"
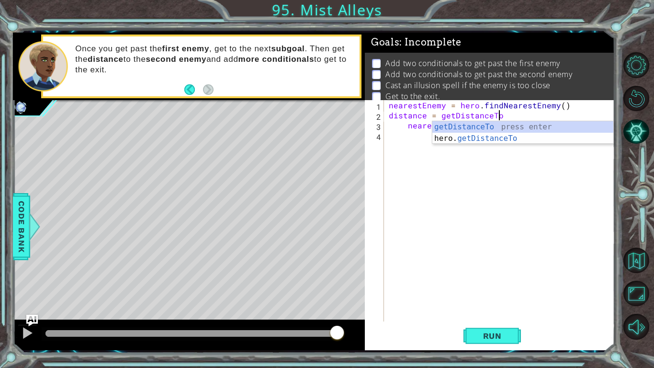
click at [415, 152] on div "nearestEnemy = hero . findNearestEnemy ( ) distance = getDistanceTo nearestEnemy" at bounding box center [502, 220] width 230 height 241
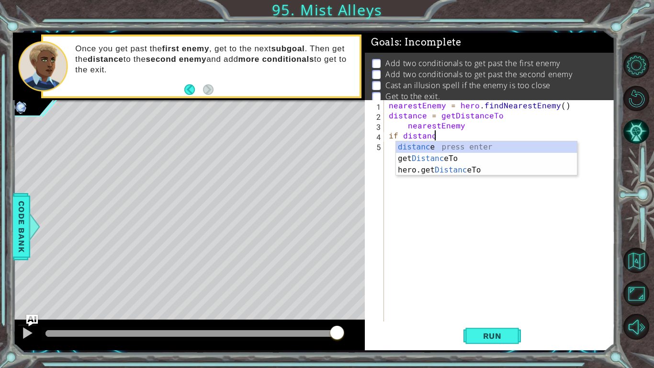
scroll to position [0, 2]
type textarea "if distance"
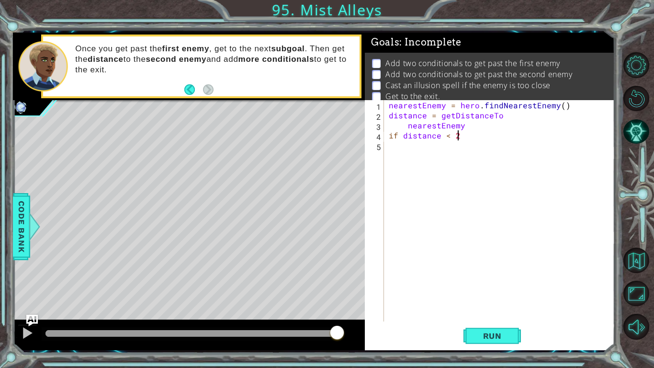
scroll to position [0, 4]
type textarea "if distance < 2:"
click at [501, 334] on span "Run" at bounding box center [493, 336] width 38 height 10
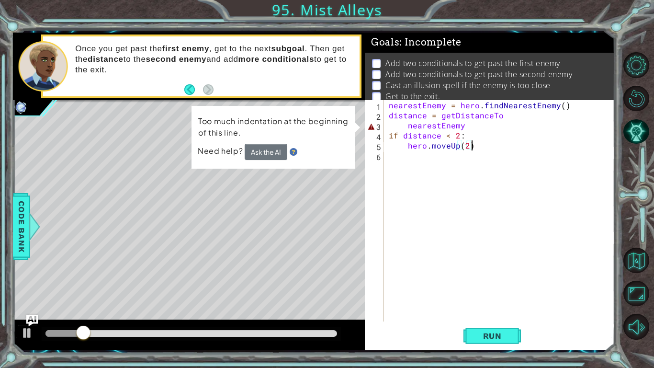
click at [405, 126] on div "nearestEnemy = hero . findNearestEnemy ( ) distance = getDistanceTo nearestEnem…" at bounding box center [502, 220] width 230 height 241
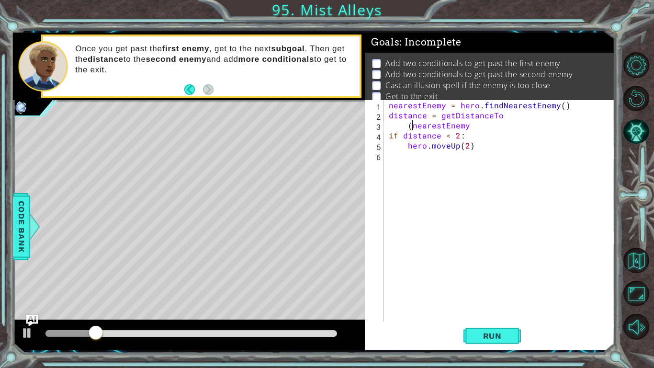
scroll to position [0, 1]
click at [478, 130] on div "nearestEnemy = hero . findNearestEnemy ( ) distance = getDistanceTo ( nearestEn…" at bounding box center [502, 220] width 230 height 241
click at [477, 336] on span "Run" at bounding box center [493, 336] width 38 height 10
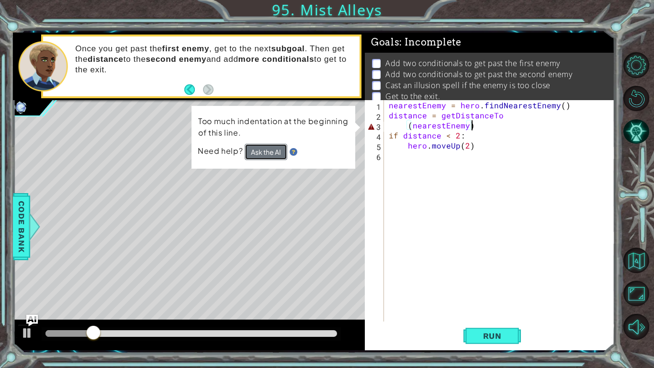
click at [279, 151] on button "Ask the AI" at bounding box center [266, 152] width 43 height 16
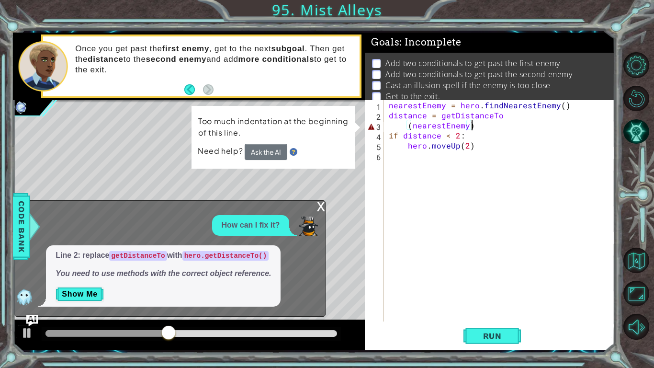
click at [476, 128] on div "nearestEnemy = hero . findNearestEnemy ( ) distance = getDistanceTo ( nearestEn…" at bounding box center [502, 220] width 230 height 241
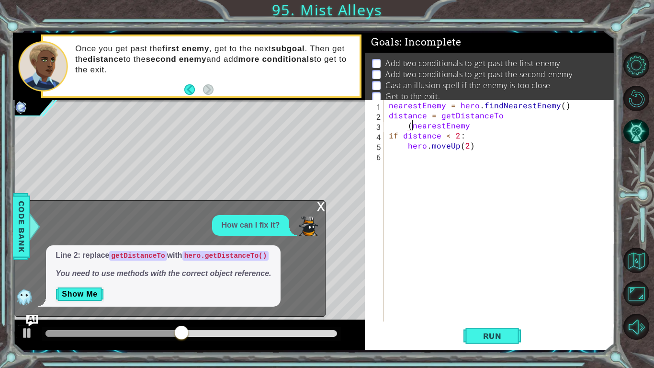
click at [411, 126] on div "nearestEnemy = hero . findNearestEnemy ( ) distance = getDistanceTo ( nearestEn…" at bounding box center [502, 220] width 230 height 241
click at [476, 127] on div "nearestEnemy = hero . findNearestEnemy ( ) distance = getDistanceTo nearestEnem…" at bounding box center [502, 220] width 230 height 241
click at [395, 128] on div "nearestEnemy = hero . findNearestEnemy ( ) distance = getDistanceTo nearestEnem…" at bounding box center [502, 220] width 230 height 241
click at [408, 125] on div "nearestEnemy = hero . findNearestEnemy ( ) distance = getDistanceTo nearestEnem…" at bounding box center [502, 220] width 230 height 241
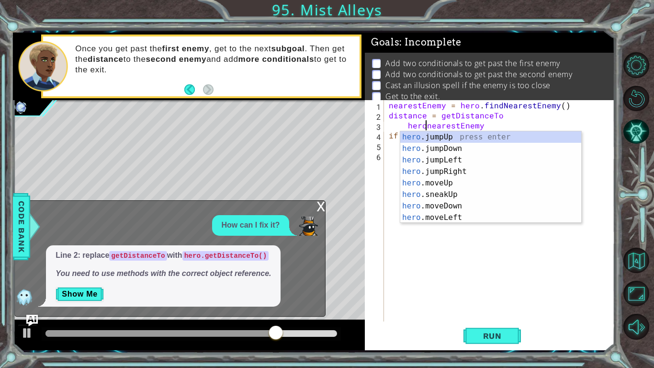
scroll to position [0, 2]
click at [85, 294] on button "Show Me" at bounding box center [80, 293] width 48 height 15
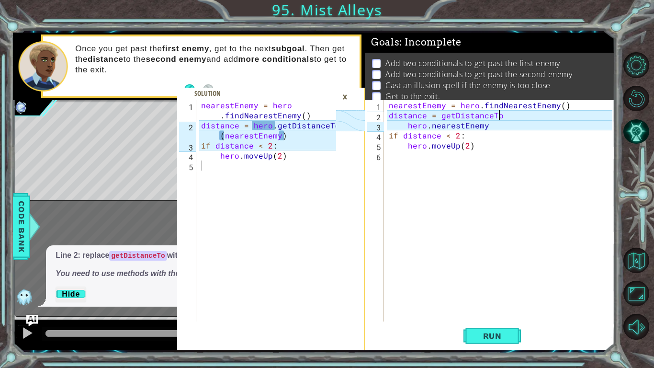
click at [502, 118] on div "nearestEnemy = hero . findNearestEnemy ( ) distance = getDistanceTo hero . near…" at bounding box center [502, 220] width 230 height 241
click at [443, 116] on div "nearestEnemy = hero . findNearestEnemy ( ) distance = getDistanceTo hero . near…" at bounding box center [502, 220] width 230 height 241
click at [439, 116] on div "nearestEnemy = hero . findNearestEnemy ( ) distance = getDistanceTo hero . near…" at bounding box center [502, 220] width 230 height 241
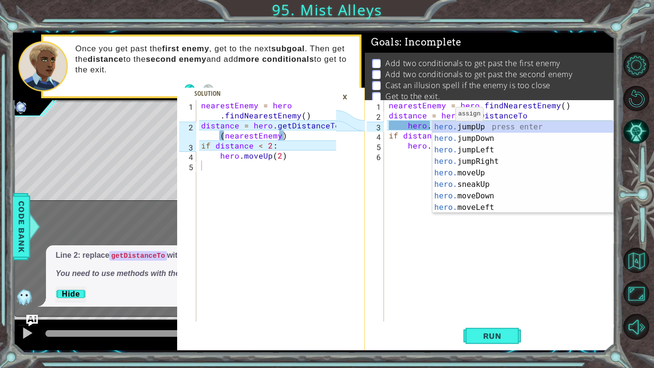
scroll to position [0, 5]
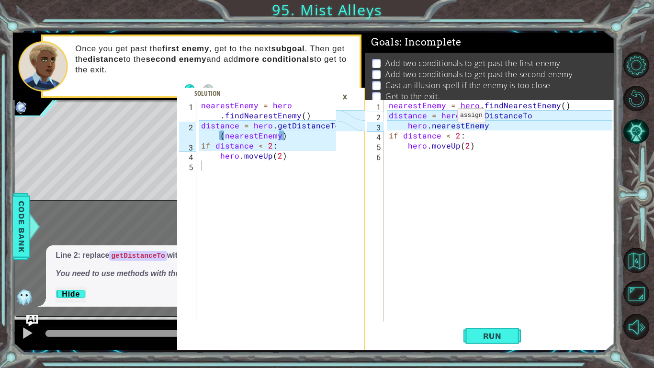
type textarea "distance = hero.getDistanceTo"
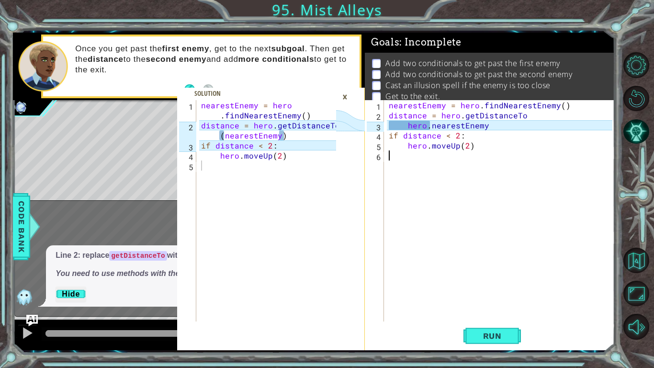
scroll to position [0, 0]
click at [432, 127] on div "nearestEnemy = hero . findNearestEnemy ( ) distance = hero . getDistanceTo hero…" at bounding box center [502, 220] width 230 height 241
click at [479, 126] on div "nearestEnemy = hero . findNearestEnemy ( ) distance = hero . getDistanceTo ( ne…" at bounding box center [502, 220] width 230 height 241
type textarea "(nearestEnemy)"
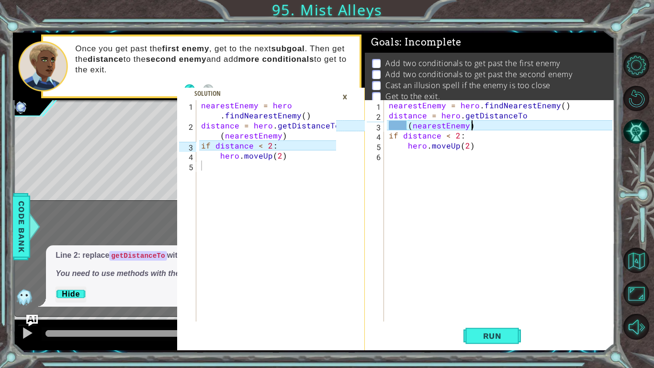
scroll to position [0, 4]
click at [464, 154] on div "nearestEnemy = hero . findNearestEnemy ( ) distance = hero . getDistanceTo ( ne…" at bounding box center [502, 220] width 230 height 241
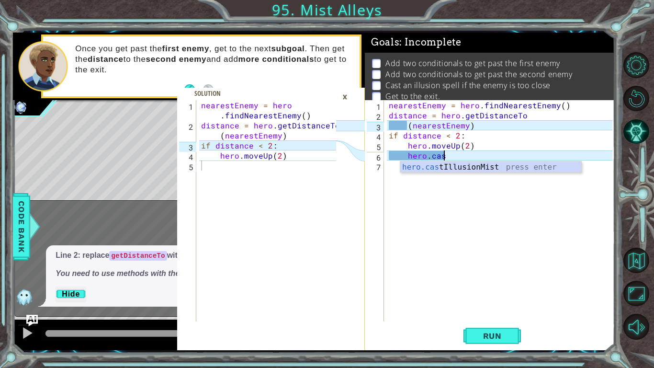
scroll to position [0, 3]
type textarea "hero.castIllusionMist(friend)"
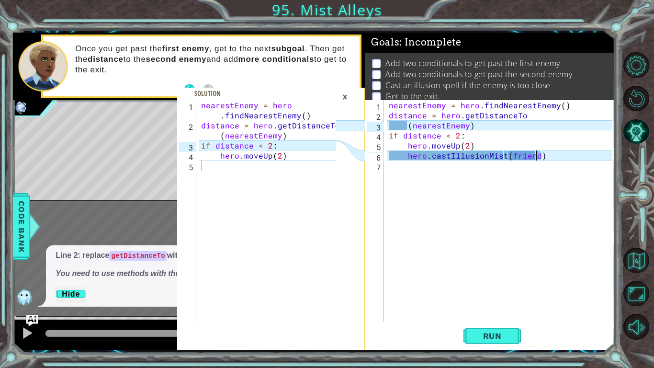
click at [475, 175] on div "nearestEnemy = hero . findNearestEnemy ( ) distance = hero . getDistanceTo ( ne…" at bounding box center [502, 220] width 230 height 241
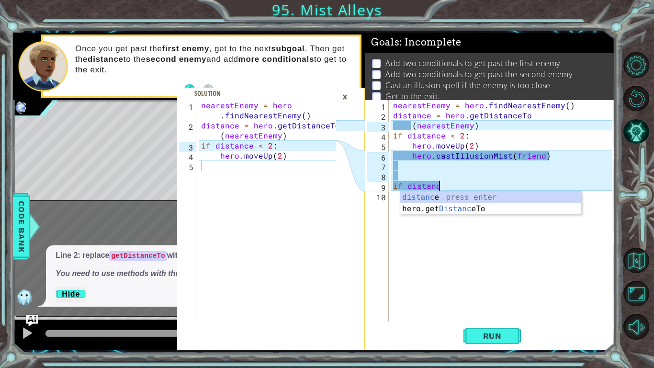
scroll to position [0, 2]
type textarea "if distance"
click at [343, 96] on div "×" at bounding box center [345, 97] width 15 height 16
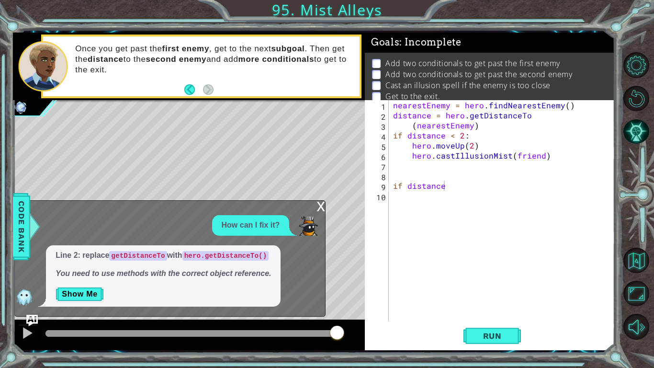
click at [508, 207] on div "nearestEnemy = hero . findNearestEnemy ( ) distance = hero . getDistanceTo ( ne…" at bounding box center [504, 220] width 226 height 241
click at [508, 199] on div "nearestEnemy = hero . findNearestEnemy ( ) distance = hero . getDistanceTo ( ne…" at bounding box center [504, 220] width 226 height 241
click at [503, 190] on div "nearestEnemy = hero . findNearestEnemy ( ) distance = hero . getDistanceTo ( ne…" at bounding box center [504, 220] width 226 height 241
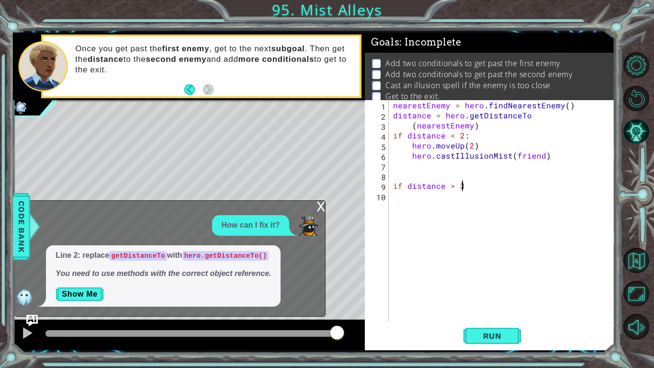
type textarea "if distance > 3:"
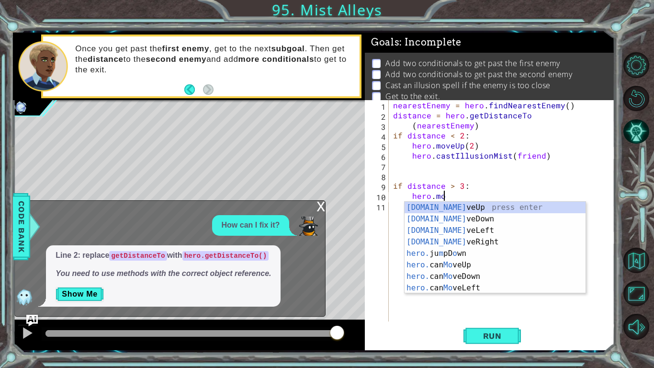
scroll to position [0, 3]
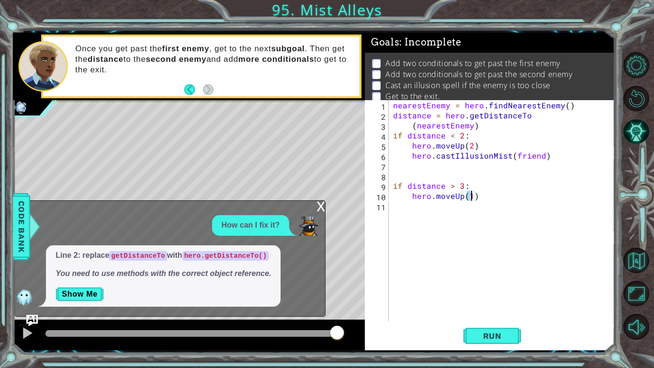
type textarea "hero.moveUp(2)"
click at [506, 209] on div "nearestEnemy = hero . findNearestEnemy ( ) distance = hero . getDistanceTo ( ne…" at bounding box center [504, 220] width 226 height 241
type textarea "hero.jumpU"
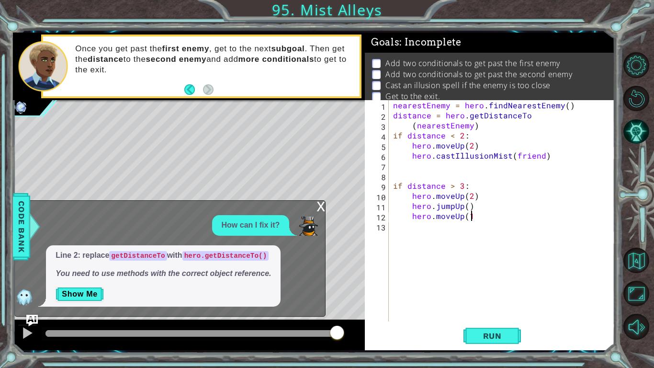
scroll to position [0, 4]
type textarea "hero.moveUp(1)"
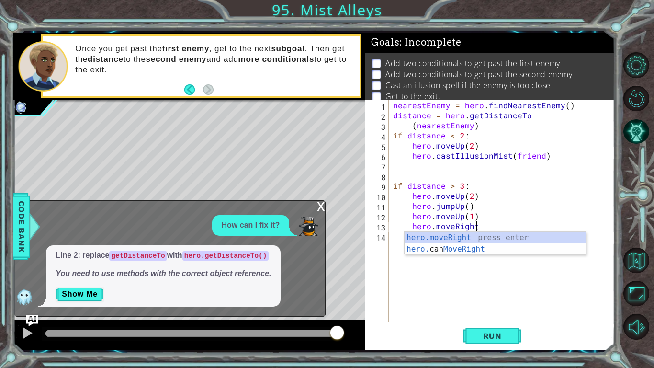
type textarea "hero.moveRight(1)"
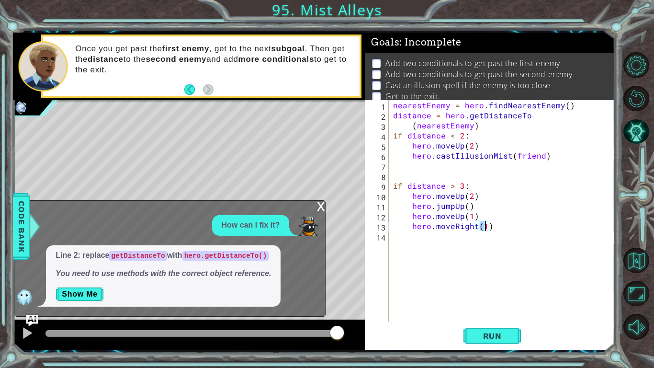
click at [515, 250] on div "nearestEnemy = hero . findNearestEnemy ( ) distance = hero . getDistanceTo ( ne…" at bounding box center [504, 220] width 226 height 241
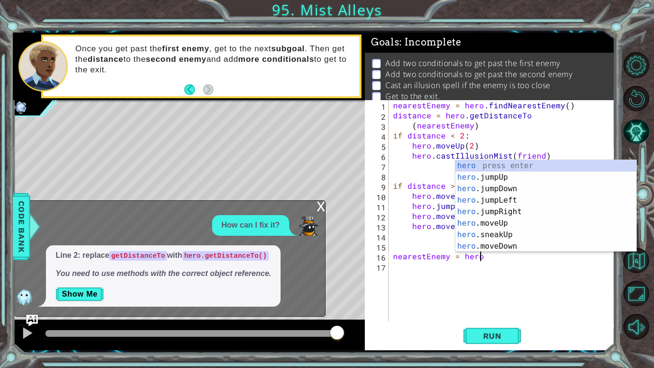
scroll to position [0, 5]
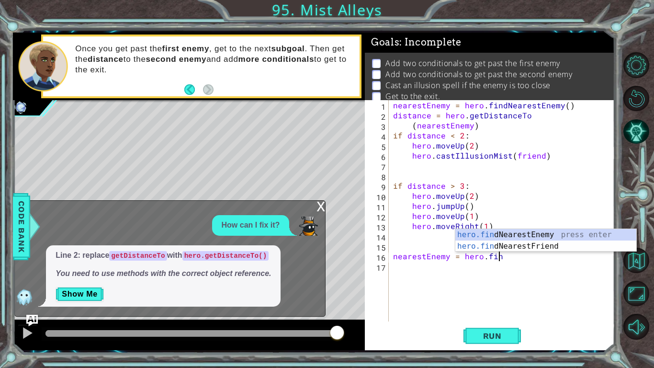
type textarea "nearestEnemy = hero.find"
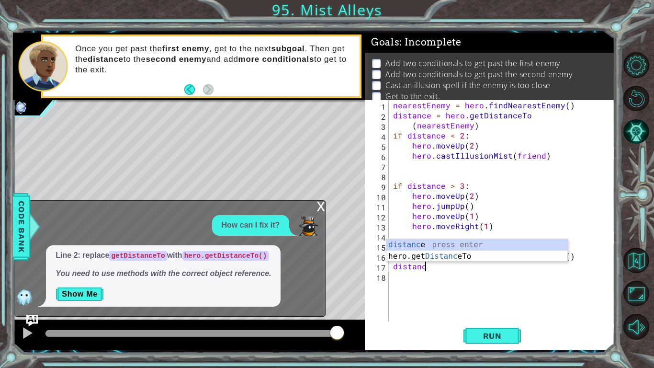
scroll to position [0, 1]
click at [494, 343] on button "Run" at bounding box center [492, 335] width 57 height 25
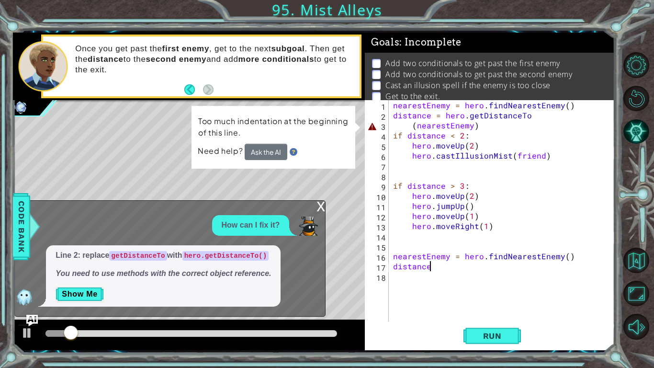
click at [411, 125] on div "nearestEnemy = hero . findNearestEnemy ( ) distance = hero . getDistanceTo ( ne…" at bounding box center [504, 220] width 226 height 241
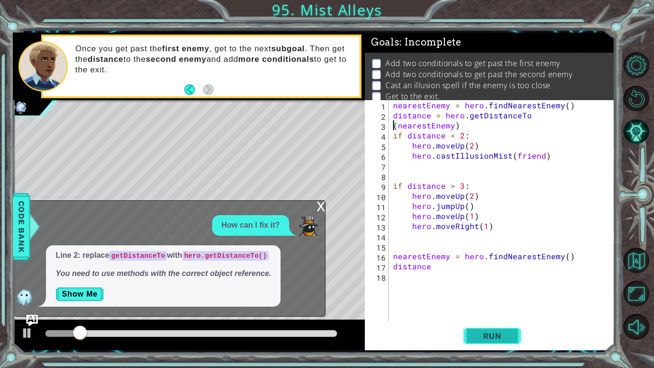
click at [514, 329] on button "Run" at bounding box center [492, 335] width 57 height 25
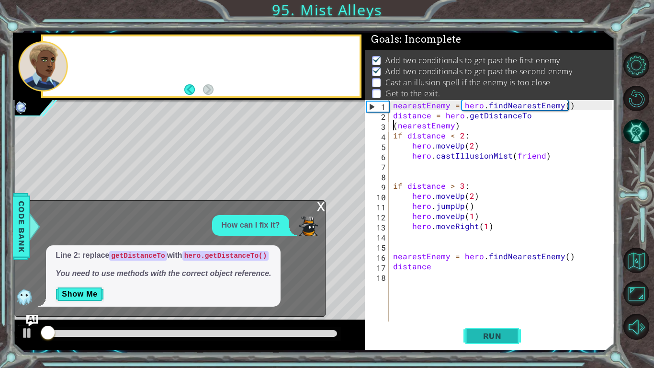
scroll to position [3, 0]
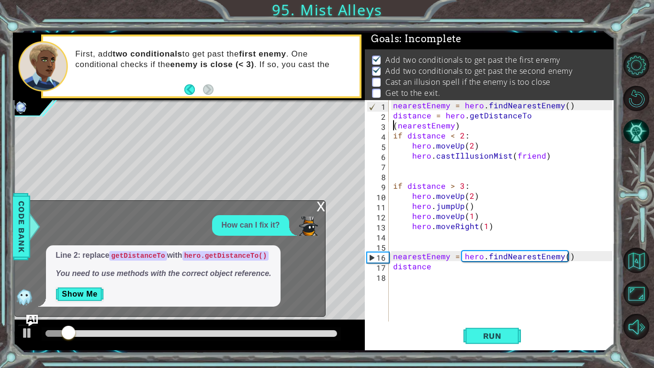
click at [321, 206] on div "x" at bounding box center [321, 206] width 9 height 10
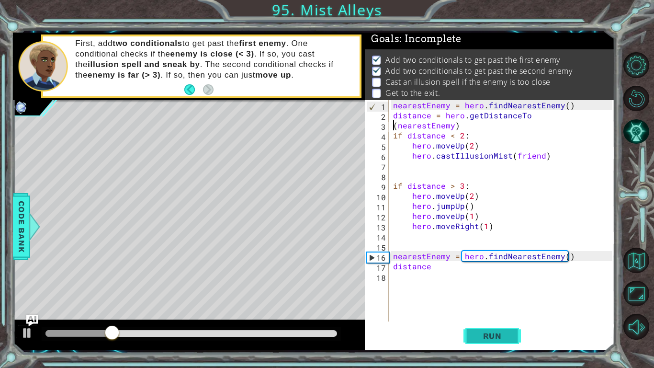
click at [508, 331] on span "Run" at bounding box center [493, 336] width 38 height 10
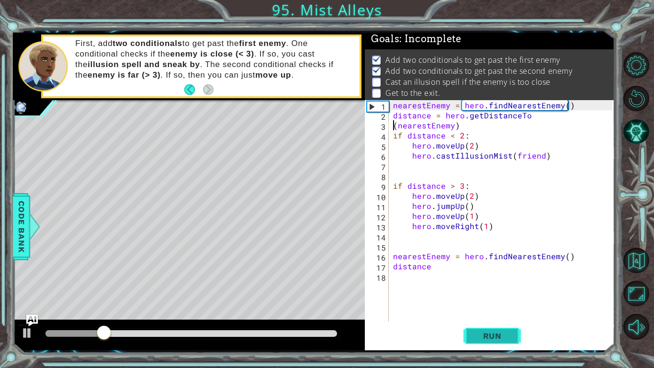
click at [490, 333] on span "Run" at bounding box center [493, 336] width 38 height 10
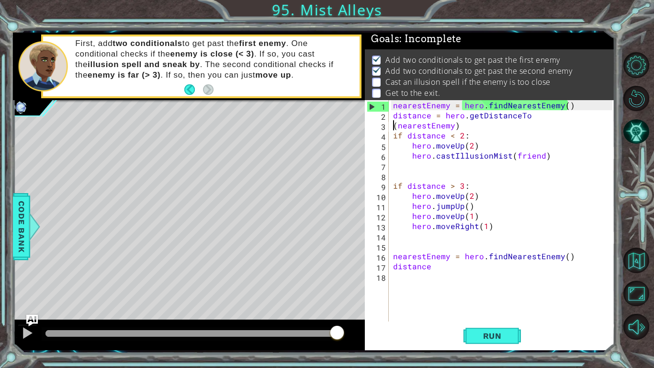
click at [451, 268] on div "nearestEnemy = hero . findNearestEnemy ( ) distance = hero . getDistanceTo ( ne…" at bounding box center [504, 220] width 226 height 241
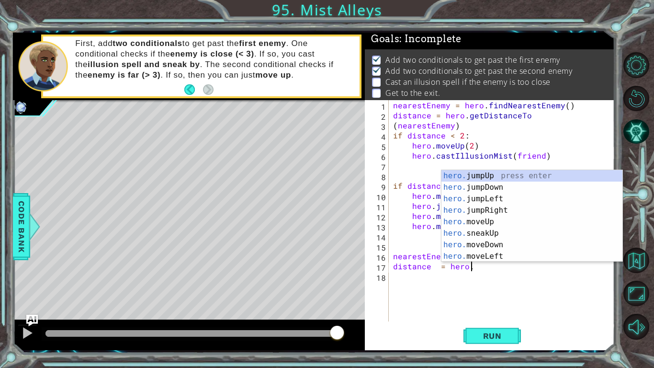
scroll to position [0, 4]
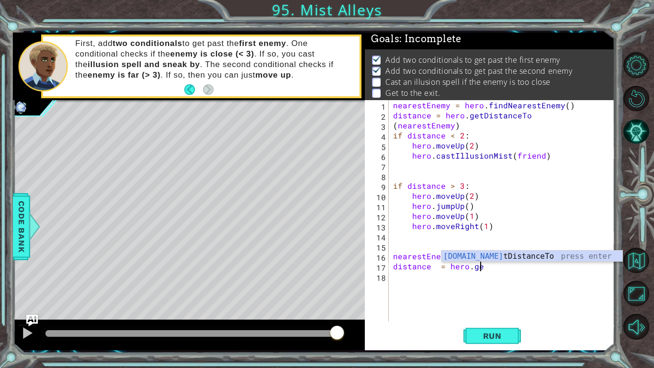
type textarea "distance = hero.ger"
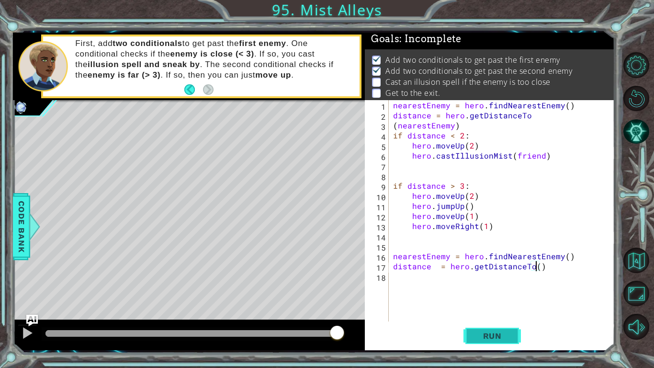
click at [502, 343] on button "Run" at bounding box center [492, 335] width 57 height 25
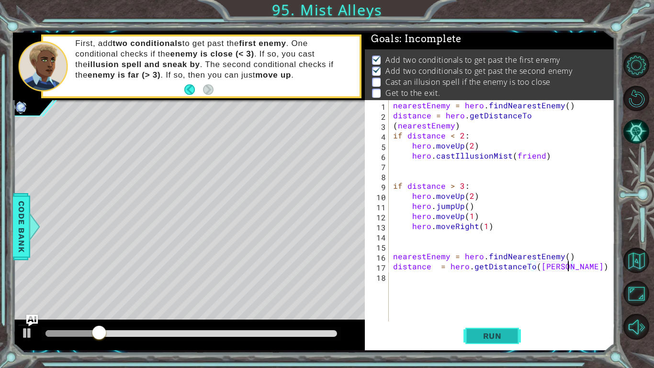
scroll to position [0, 11]
click at [499, 342] on button "Run" at bounding box center [492, 335] width 57 height 25
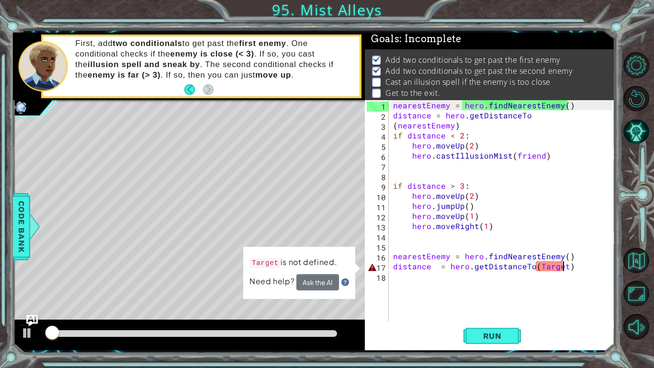
click at [540, 268] on div "nearestEnemy = hero . findNearestEnemy ( ) distance = hero . getDistanceTo ( ne…" at bounding box center [504, 220] width 226 height 241
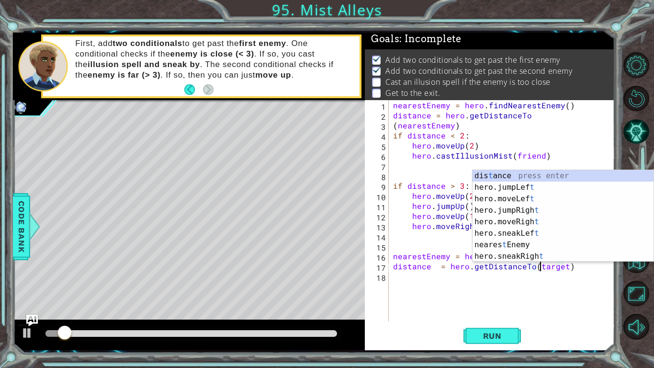
scroll to position [0, 9]
click at [505, 342] on button "Run" at bounding box center [492, 335] width 57 height 25
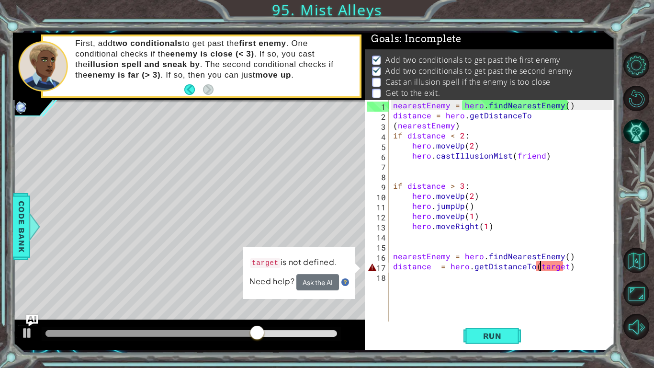
click at [541, 158] on div "nearestEnemy = hero . findNearestEnemy ( ) distance = hero . getDistanceTo ( ne…" at bounding box center [504, 220] width 226 height 241
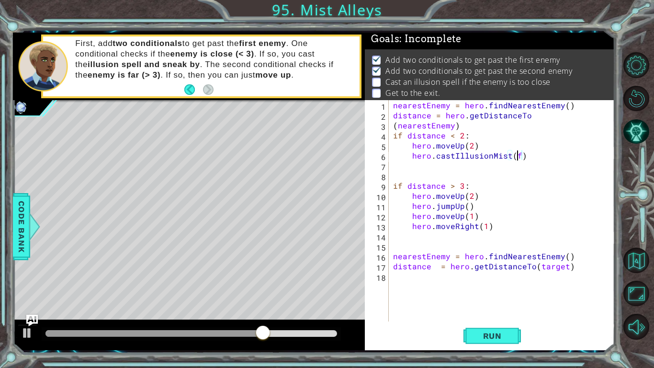
scroll to position [0, 7]
click at [493, 337] on span "Run" at bounding box center [493, 336] width 38 height 10
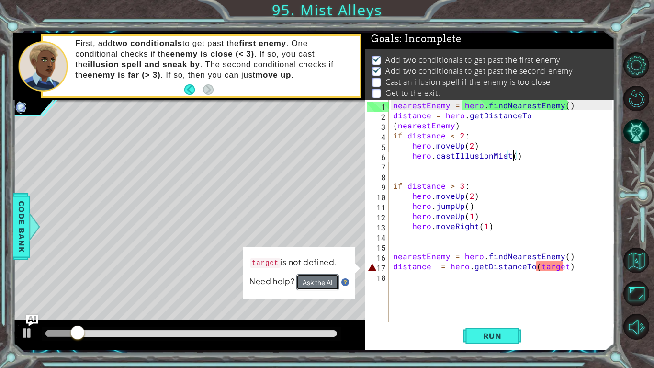
click at [320, 281] on button "Ask the AI" at bounding box center [317, 281] width 43 height 17
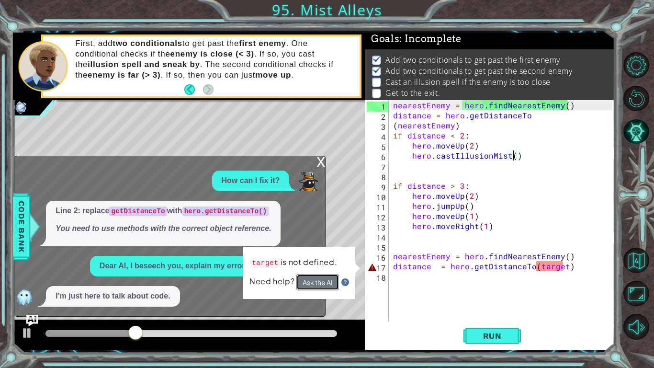
click at [319, 283] on button "Ask the AI" at bounding box center [317, 282] width 43 height 16
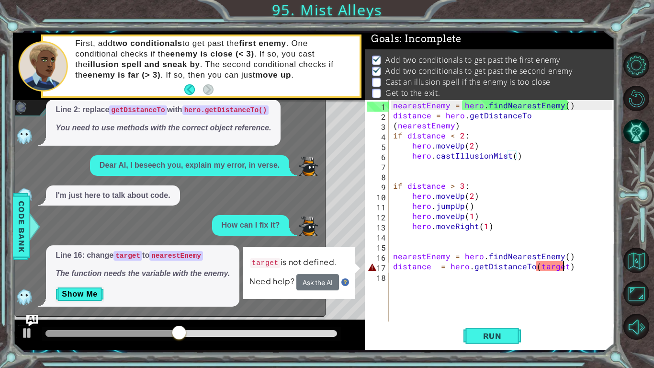
click at [564, 269] on div "nearestEnemy = hero . findNearestEnemy ( ) distance = hero . getDistanceTo ( ne…" at bounding box center [504, 220] width 226 height 241
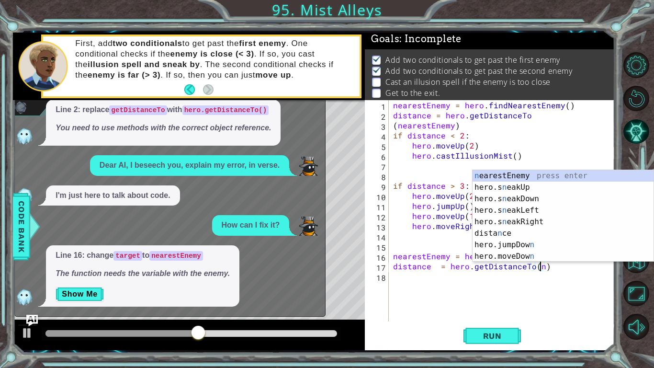
scroll to position [0, 9]
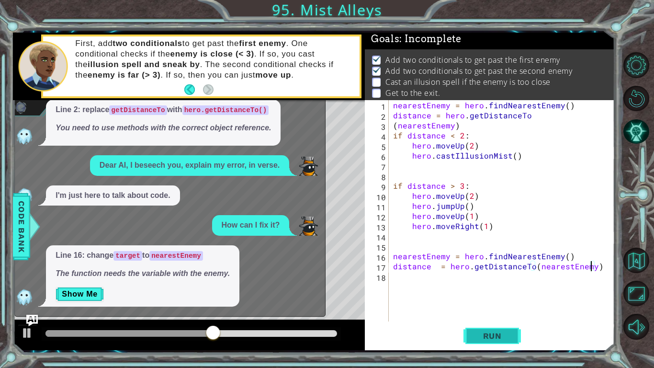
click at [508, 336] on span "Run" at bounding box center [493, 336] width 38 height 10
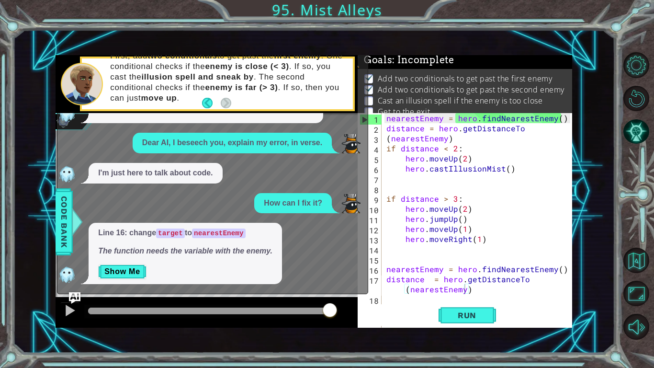
scroll to position [3, 0]
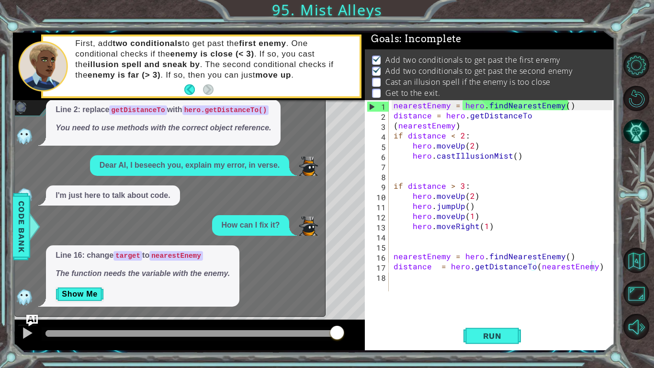
click at [178, 353] on div "1 2 3 4 5 6 7 8 9 10 11 12 13 14 15 16 17 nearestEnemy = hero . findNearestEnem…" at bounding box center [314, 191] width 602 height 324
click at [32, 322] on img "Ask AI" at bounding box center [32, 320] width 12 height 12
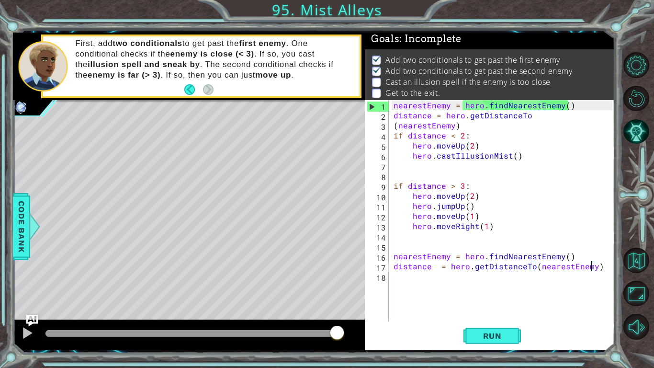
click at [601, 266] on div "nearestEnemy = hero . findNearestEnemy ( ) distance = hero . getDistanceTo ( ne…" at bounding box center [505, 220] width 226 height 241
click at [511, 338] on span "Run" at bounding box center [493, 336] width 38 height 10
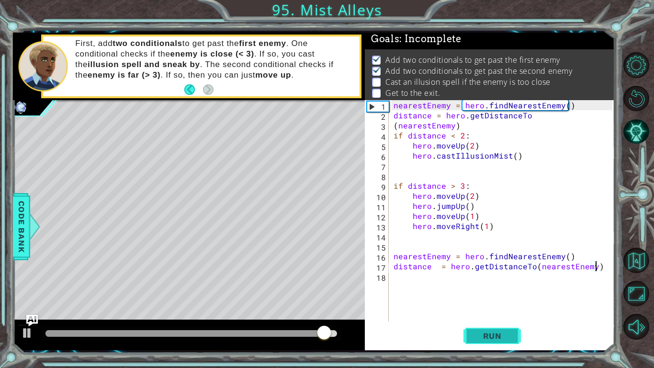
click at [494, 330] on button "Run" at bounding box center [492, 335] width 57 height 25
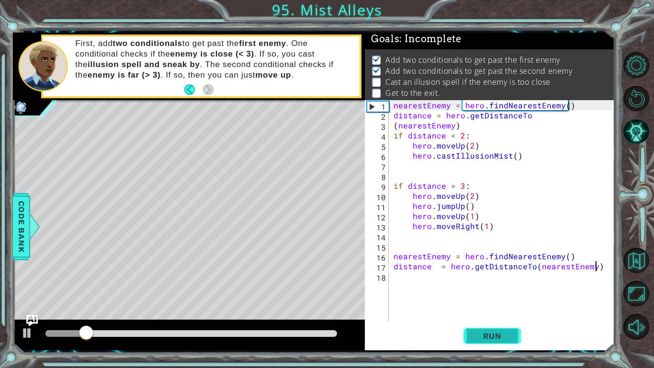
click at [481, 326] on button "Run" at bounding box center [492, 335] width 57 height 25
click at [462, 135] on div "nearestEnemy = hero . findNearestEnemy ( ) distance = hero . getDistanceTo ( ne…" at bounding box center [505, 220] width 226 height 241
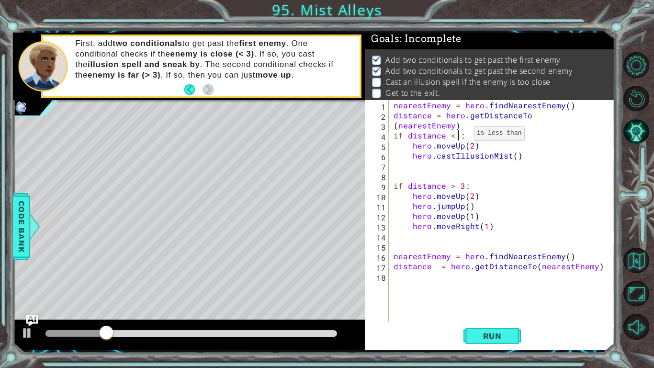
scroll to position [0, 4]
drag, startPoint x: 478, startPoint y: 149, endPoint x: 413, endPoint y: 148, distance: 65.6
click at [413, 148] on div "nearestEnemy = hero . findNearestEnemy ( ) distance = hero . getDistanceTo ( ne…" at bounding box center [505, 220] width 226 height 241
type textarea "hero.moveUp(2)"
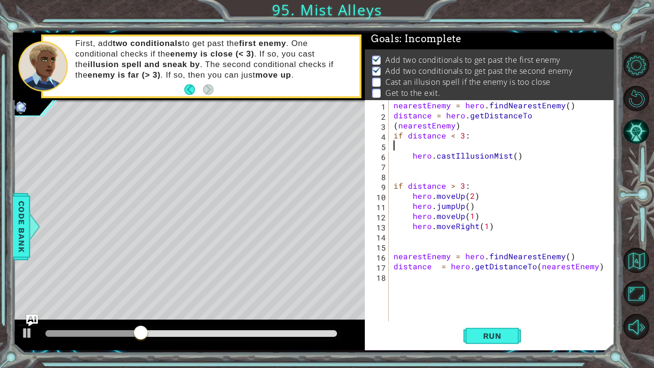
type textarea "if distance < 3:"
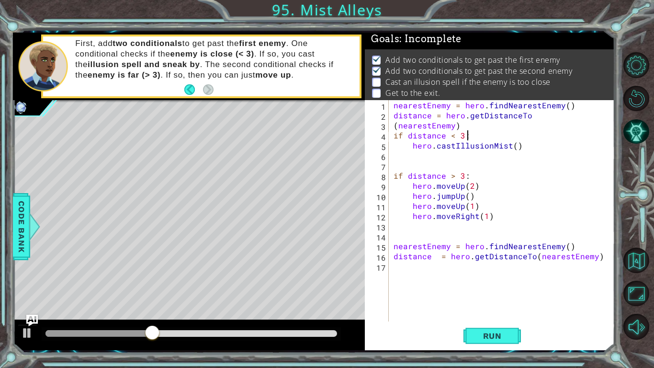
click at [554, 152] on div "nearestEnemy = hero . findNearestEnemy ( ) distance = hero . getDistanceTo ( ne…" at bounding box center [505, 220] width 226 height 241
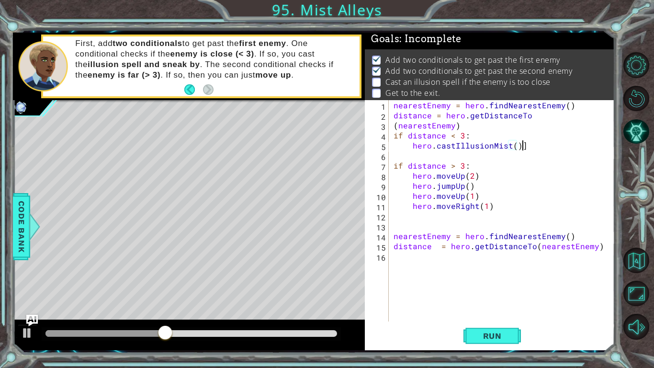
scroll to position [0, 7]
type textarea "hero.castIllusionMist()"
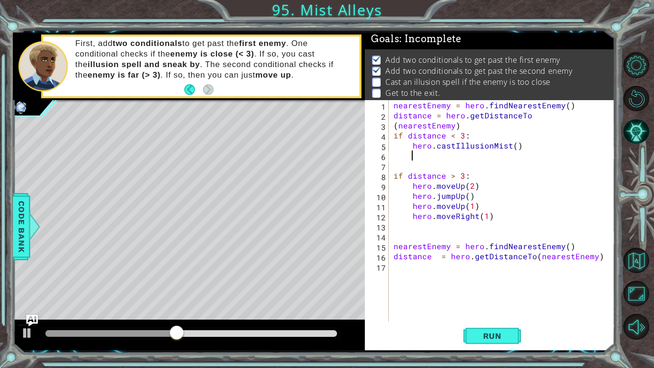
scroll to position [0, 1]
type textarea "hero.sneakUp(2)"
type textarea "hero.moveRight(1)"
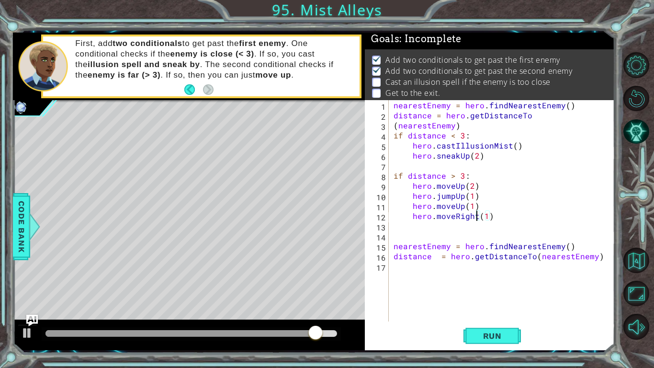
scroll to position [0, 0]
click at [493, 340] on span "Run" at bounding box center [493, 336] width 38 height 10
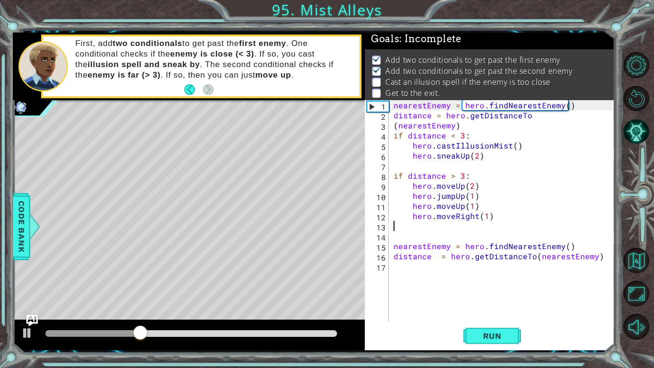
click at [514, 145] on div "nearestEnemy = hero . findNearestEnemy ( ) distance = hero . getDistanceTo ( ne…" at bounding box center [505, 220] width 226 height 241
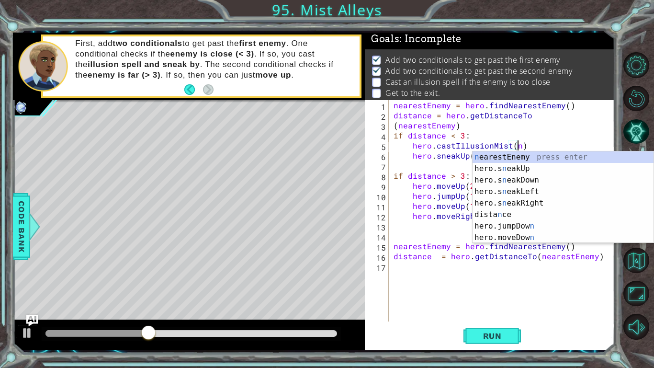
scroll to position [0, 7]
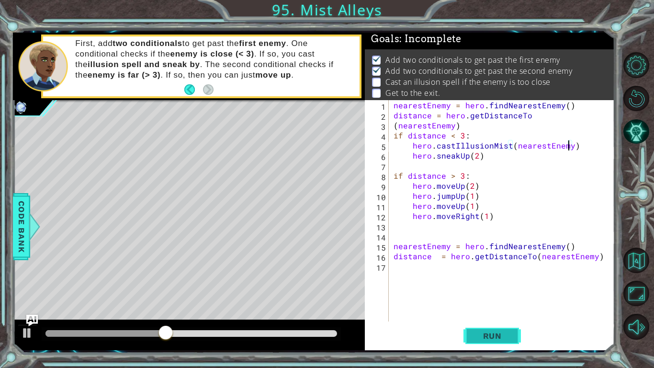
click at [504, 332] on span "Run" at bounding box center [493, 336] width 38 height 10
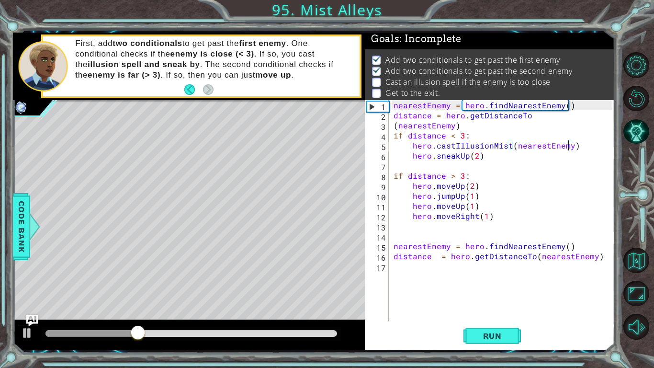
click at [470, 178] on div "nearestEnemy = hero . findNearestEnemy ( ) distance = hero . getDistanceTo ( ne…" at bounding box center [505, 220] width 226 height 241
type textarea "if distance > 3:"
click at [479, 333] on span "Run" at bounding box center [493, 336] width 38 height 10
click at [513, 238] on div "nearestEnemy = hero . findNearestEnemy ( ) distance = hero . getDistanceTo ( ne…" at bounding box center [505, 220] width 226 height 241
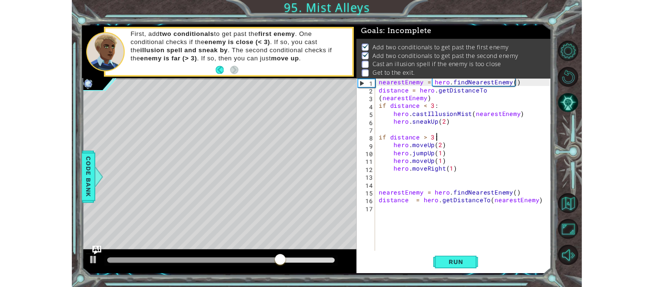
scroll to position [0, 0]
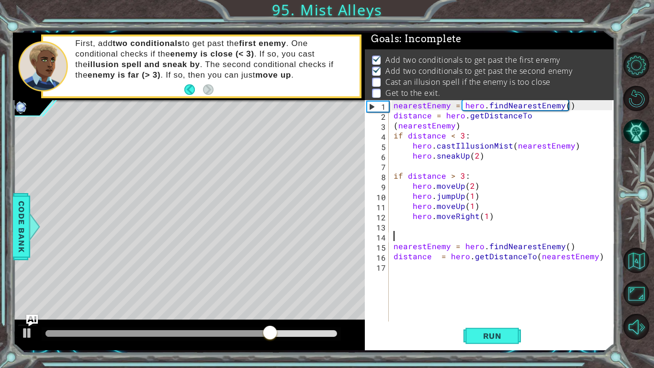
type textarea "distance = hero.getDistanceTo(nearestEnemy)"
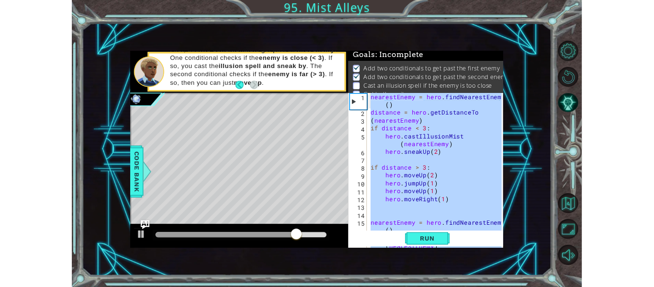
scroll to position [1, 0]
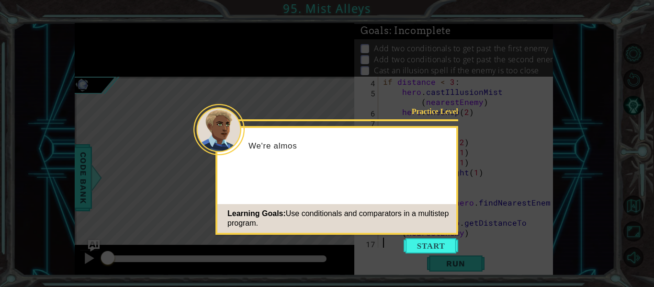
scroll to position [40, 0]
click at [426, 243] on button "Start" at bounding box center [431, 245] width 55 height 15
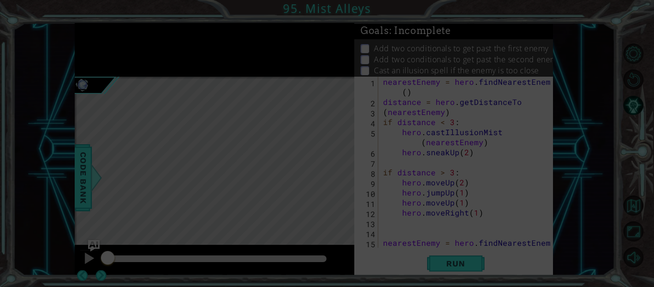
scroll to position [0, 0]
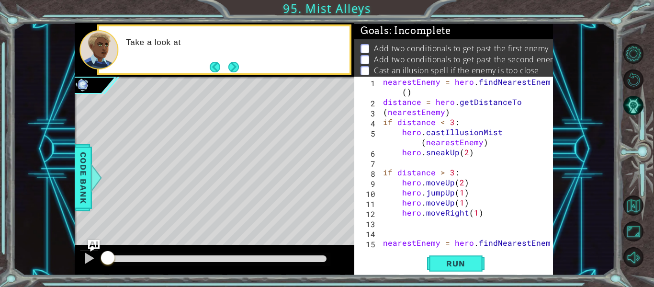
click at [426, 243] on div "nearestEnemy = hero . findNearestEnemy ( ) distance = hero . getDistanceTo ( ne…" at bounding box center [468, 182] width 175 height 211
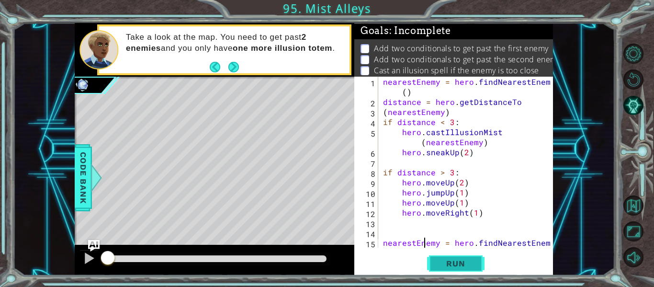
click at [458, 268] on span "Run" at bounding box center [456, 264] width 38 height 10
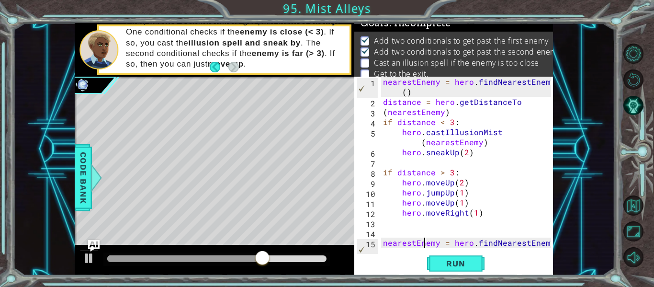
scroll to position [1, 0]
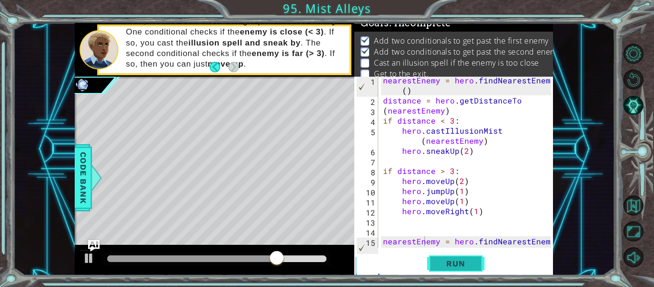
click at [474, 260] on span "Run" at bounding box center [456, 264] width 38 height 10
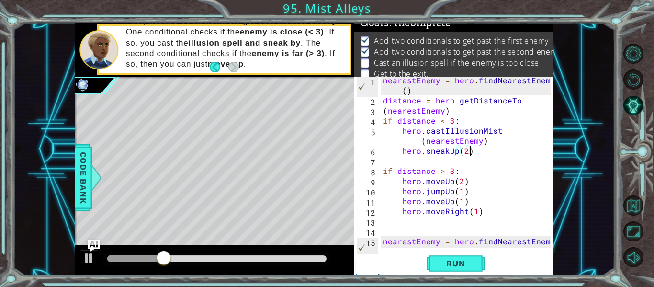
drag, startPoint x: 501, startPoint y: 152, endPoint x: 491, endPoint y: 149, distance: 10.5
click at [491, 149] on div "nearestEnemy = hero . findNearestEnemy ( ) distance = hero . getDistanceTo ( ne…" at bounding box center [468, 180] width 175 height 211
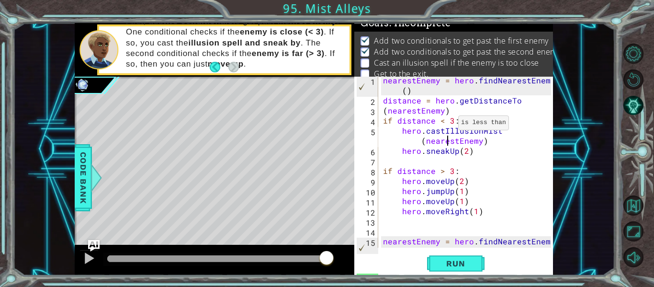
type textarea "hero.sneakUp(2)"
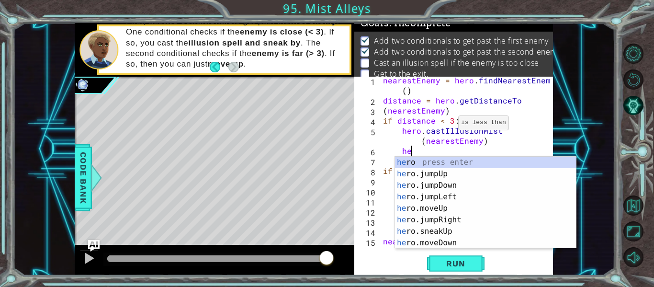
type textarea "h"
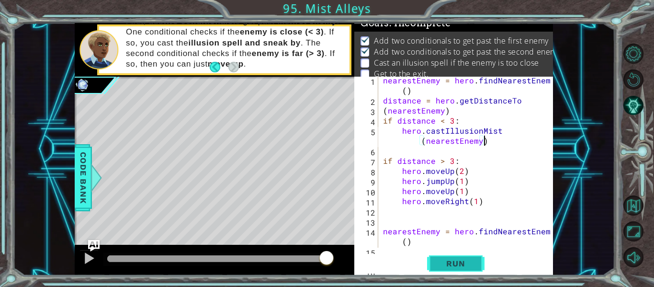
click at [457, 270] on button "Run" at bounding box center [455, 264] width 57 height 20
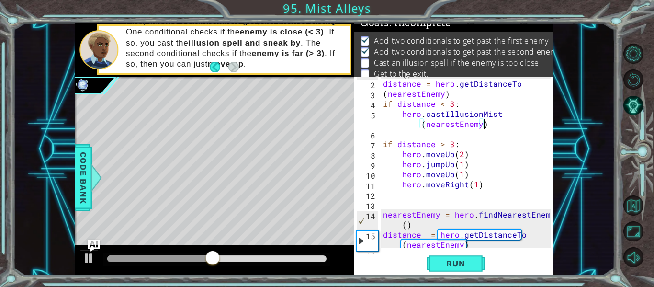
scroll to position [17, 0]
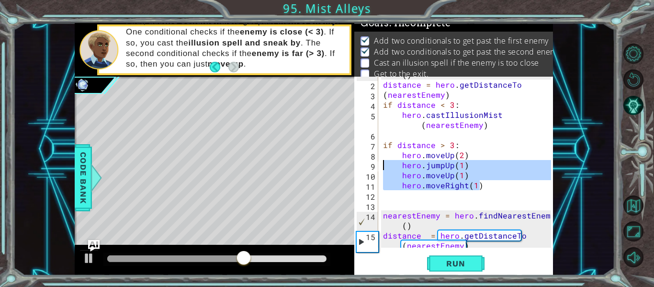
drag, startPoint x: 482, startPoint y: 184, endPoint x: 380, endPoint y: 165, distance: 103.3
click at [380, 165] on div "hero.castIllusionMist(nearestEnemy) 1 2 3 4 5 6 7 8 9 10 11 12 13 14 15 16 near…" at bounding box center [452, 162] width 197 height 171
type textarea "hero.jumpUp(1) hero.moveUp(1)"
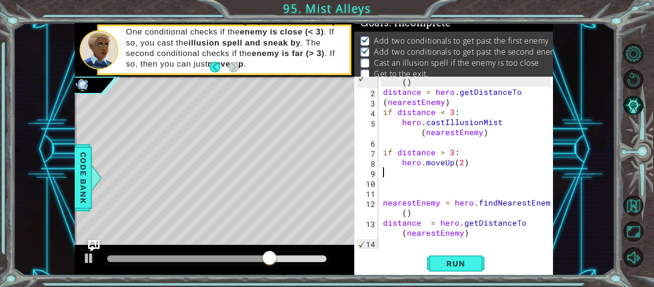
type textarea "hero.moveUp(2)"
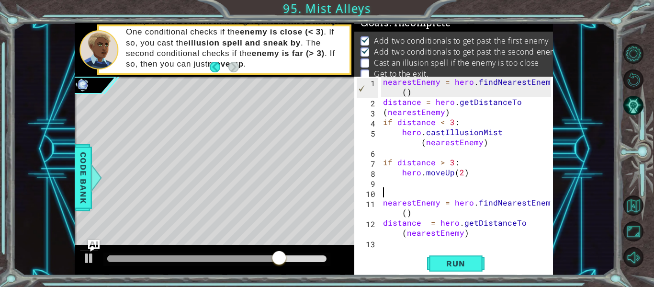
paste textarea "hero.moveRight(1)"
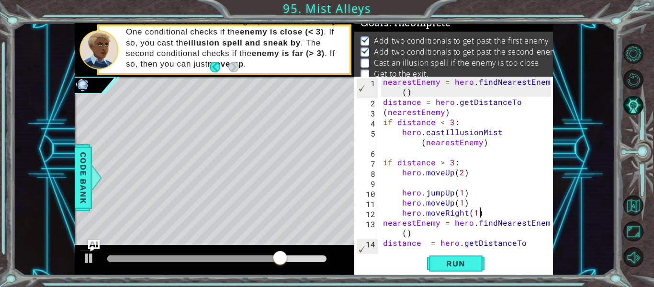
scroll to position [0, 0]
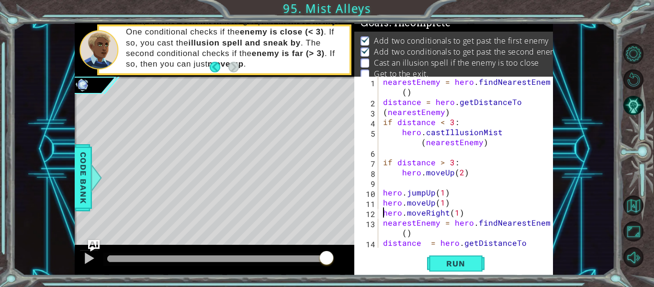
type textarea "nearestEnemy = hero.findNearestEnemy()"
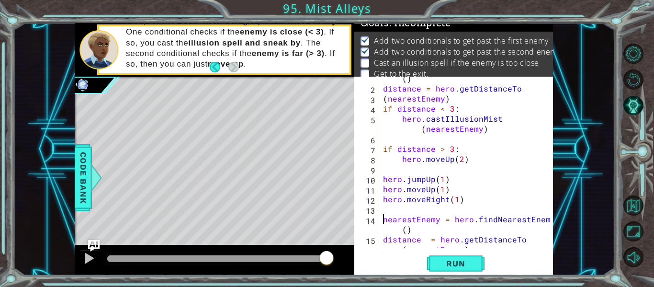
scroll to position [13, 0]
click at [444, 255] on button "Run" at bounding box center [455, 264] width 57 height 20
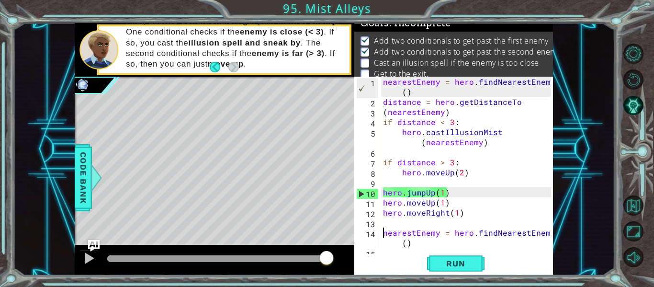
scroll to position [0, 0]
type textarea "hero.jumpUp(1)"
click at [383, 113] on div "nearestEnemy = hero . findNearestEnemy ( ) distance = hero . getDistanceTo ( ne…" at bounding box center [468, 182] width 175 height 211
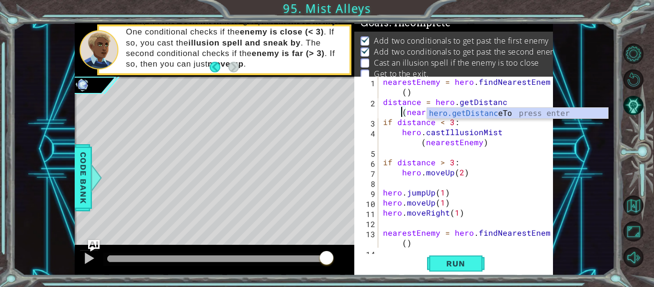
type textarea "distance = hero.getDistance(nearestEnemy)"
click at [522, 157] on div "nearestEnemy = hero . findNearestEnemy ( ) distance = hero . getDistance ( near…" at bounding box center [468, 182] width 175 height 211
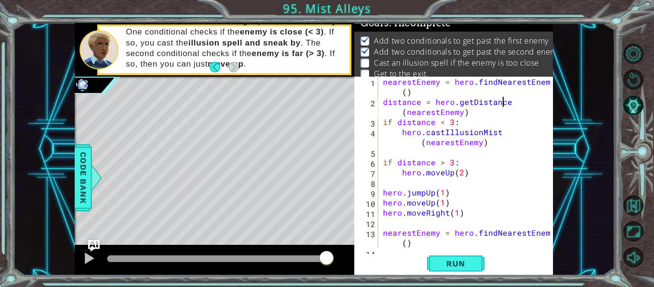
click at [530, 104] on div "nearestEnemy = hero . findNearestEnemy ( ) distance = hero . getDistance ( near…" at bounding box center [468, 182] width 175 height 211
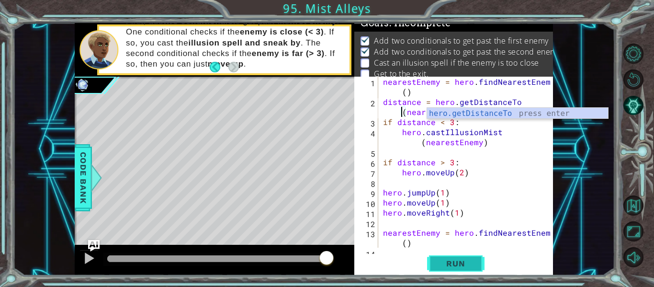
click at [460, 263] on span "Run" at bounding box center [456, 264] width 38 height 10
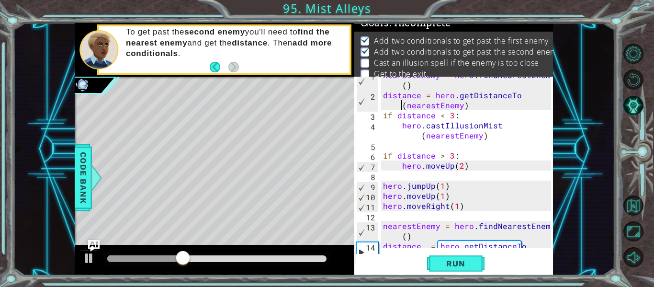
scroll to position [4, 0]
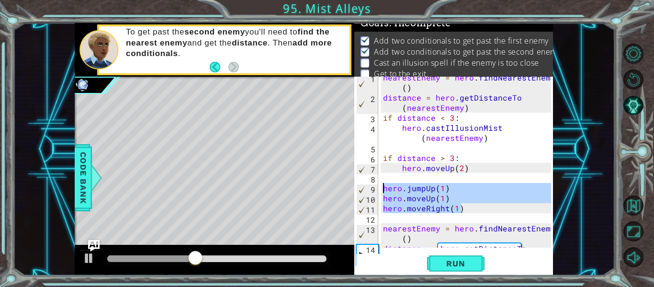
drag, startPoint x: 474, startPoint y: 209, endPoint x: 377, endPoint y: 190, distance: 98.6
click at [377, 190] on div "distance = hero.getDistanceTo(nearestEnemy) 1 2 3 4 5 6 7 8 9 10 11 12 13 14 15…" at bounding box center [452, 162] width 197 height 171
type textarea "hero.jumpUp(1) hero.moveUp(1)"
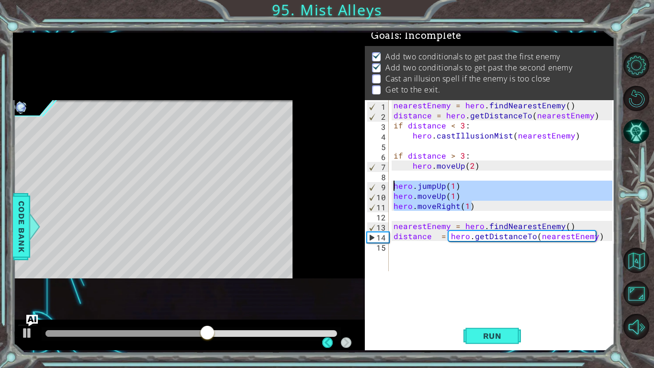
scroll to position [7, 0]
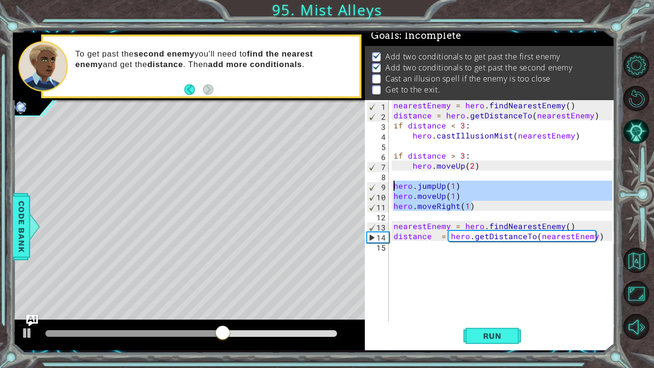
click at [484, 263] on div "nearestEnemy = hero . findNearestEnemy ( ) distance = hero . getDistanceTo ( ne…" at bounding box center [505, 220] width 226 height 241
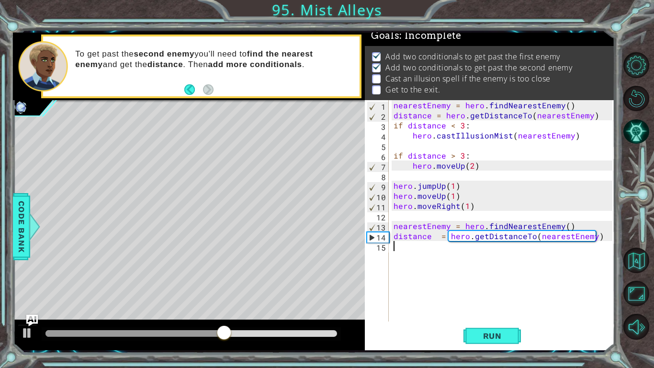
scroll to position [0, 0]
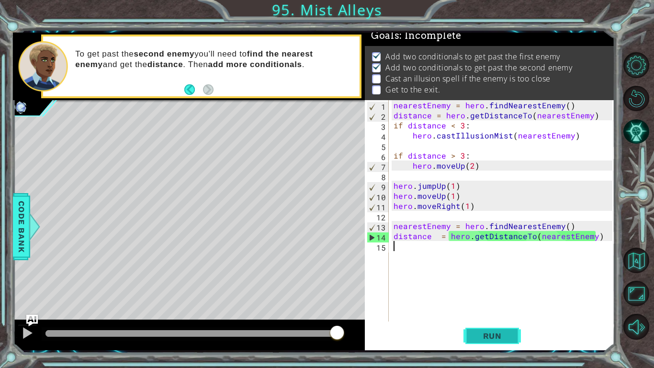
click at [474, 286] on span "Run" at bounding box center [493, 336] width 38 height 10
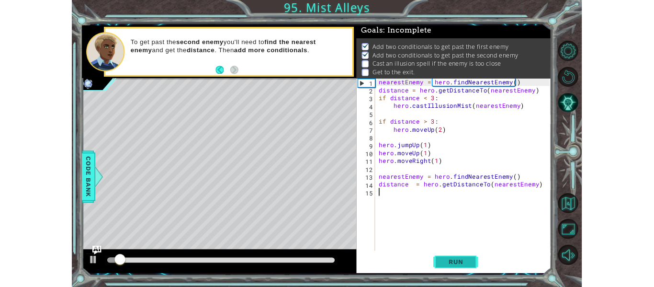
scroll to position [3, 0]
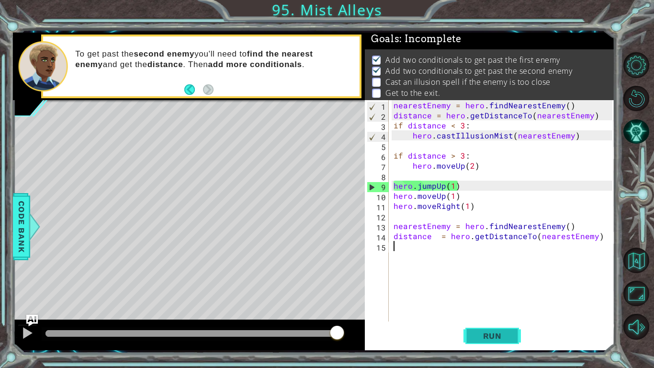
click at [474, 286] on span "Run" at bounding box center [493, 336] width 38 height 10
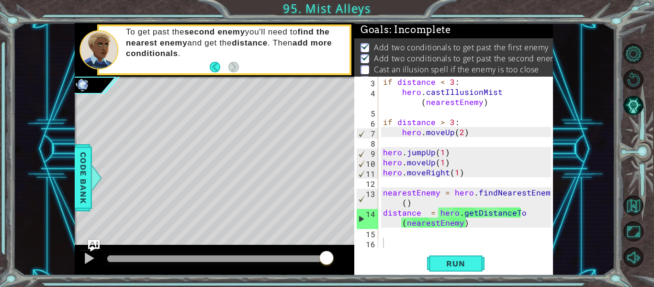
scroll to position [0, 0]
